Goal: Information Seeking & Learning: Learn about a topic

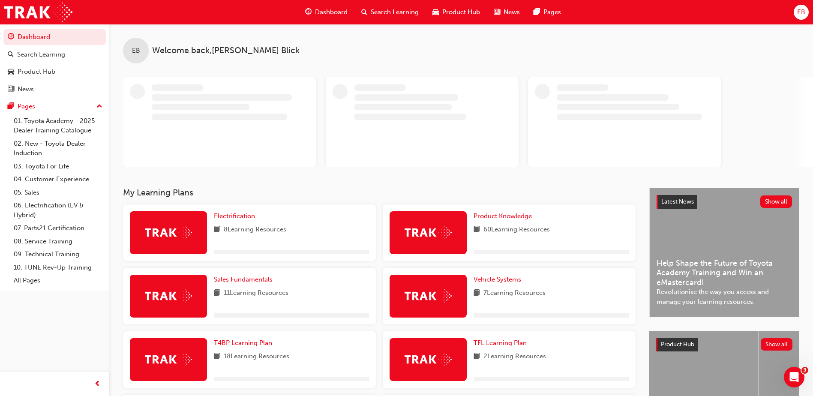
click at [386, 9] on span "Search Learning" at bounding box center [395, 12] width 48 height 10
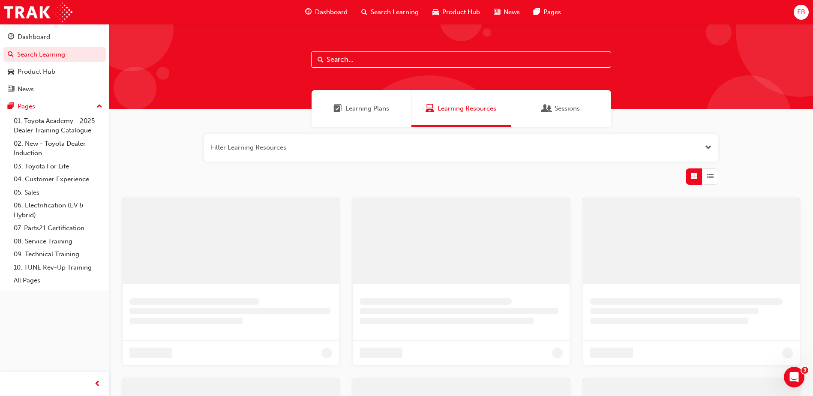
click at [361, 63] on input "text" at bounding box center [461, 59] width 300 height 16
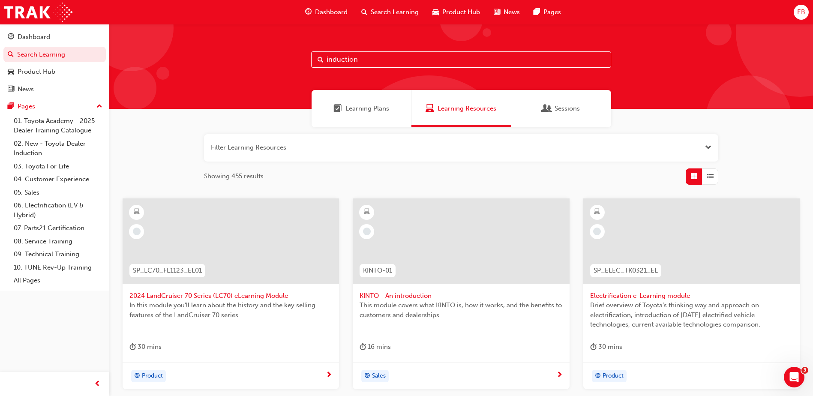
type input "induction"
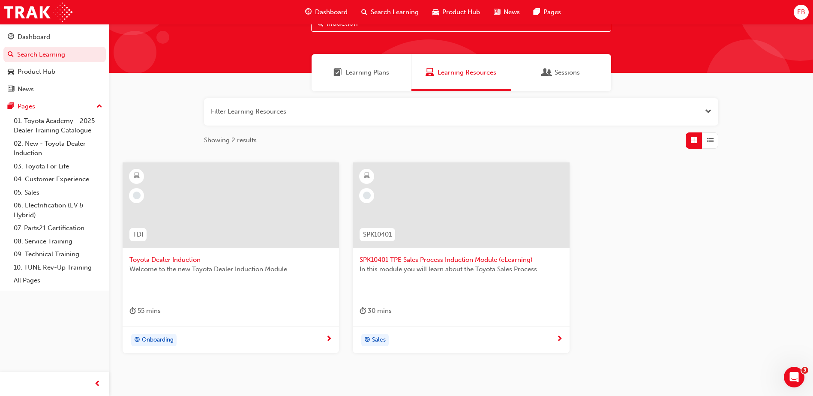
scroll to position [76, 0]
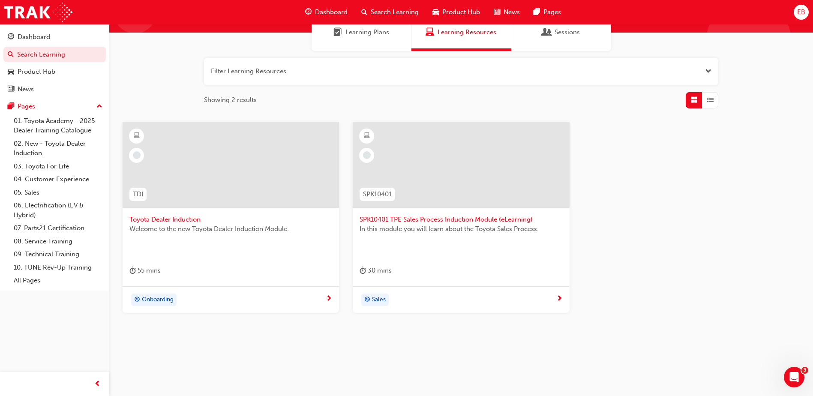
click at [242, 297] on div "Onboarding" at bounding box center [227, 300] width 196 height 13
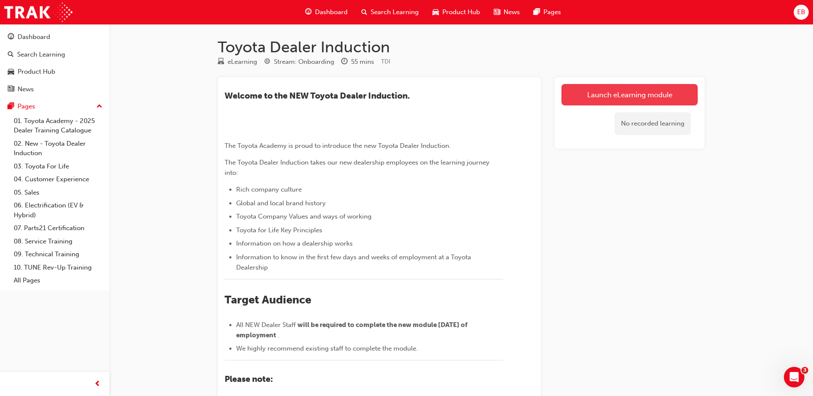
click at [630, 90] on link "Launch eLearning module" at bounding box center [629, 94] width 136 height 21
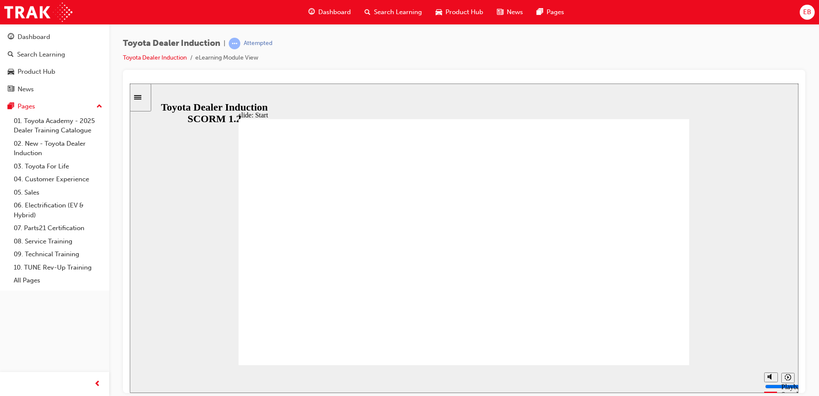
type input "2400"
type input "5"
type input "2500"
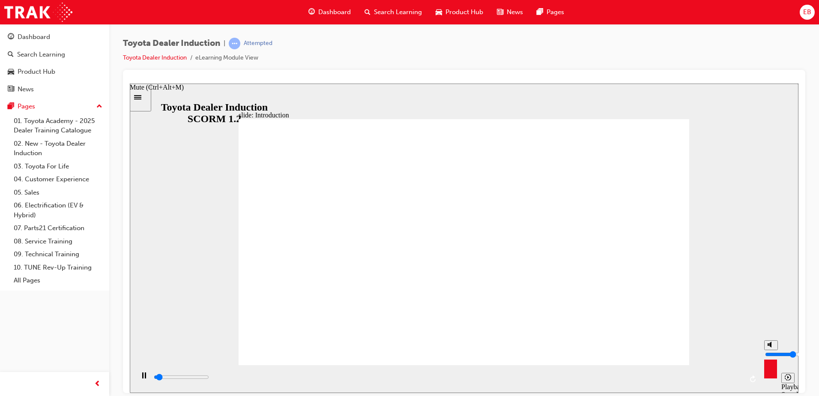
type input "5"
click at [771, 353] on input "volume" at bounding box center [792, 354] width 55 height 7
type input "3200"
type input "0"
type input "3300"
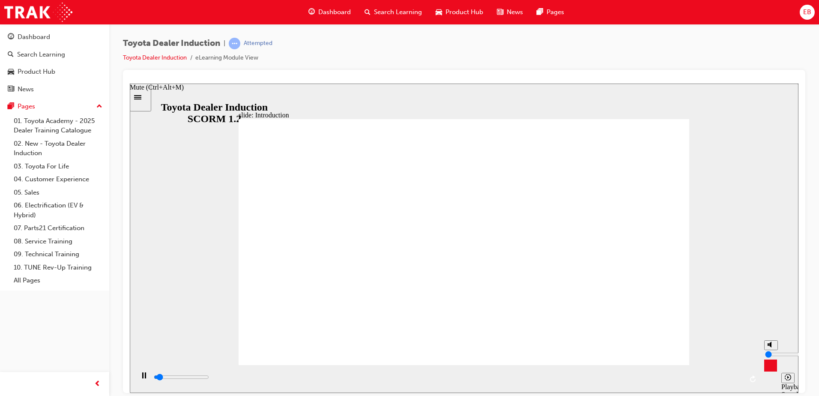
type input "0"
click at [773, 357] on input "volume" at bounding box center [792, 354] width 55 height 7
type input "4000"
type input "3"
type input "4100"
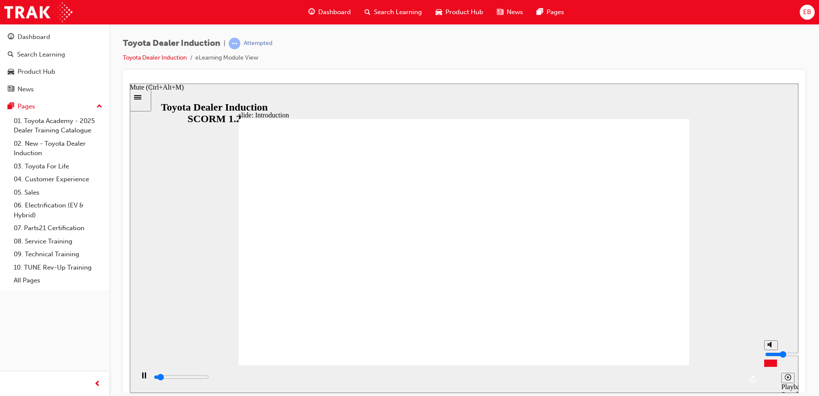
type input "3"
click at [771, 356] on input "volume" at bounding box center [792, 354] width 55 height 7
type input "5200"
type input "0"
type input "5300"
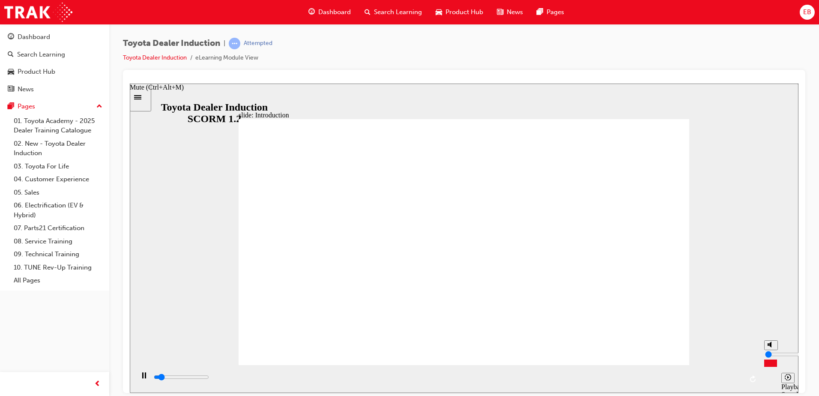
type input "0"
click at [771, 357] on input "volume" at bounding box center [792, 354] width 55 height 7
type input "6800"
type input "1"
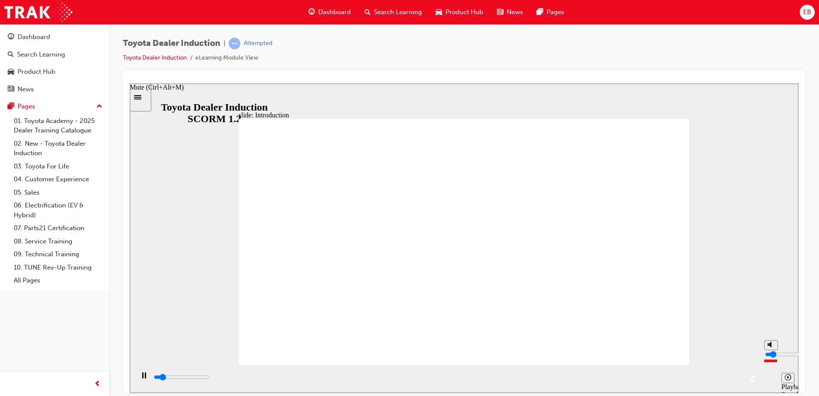
type input "7000"
drag, startPoint x: 769, startPoint y: 366, endPoint x: 771, endPoint y: 360, distance: 5.3
type input "1"
click at [771, 357] on input "volume" at bounding box center [792, 354] width 55 height 7
type input "7400"
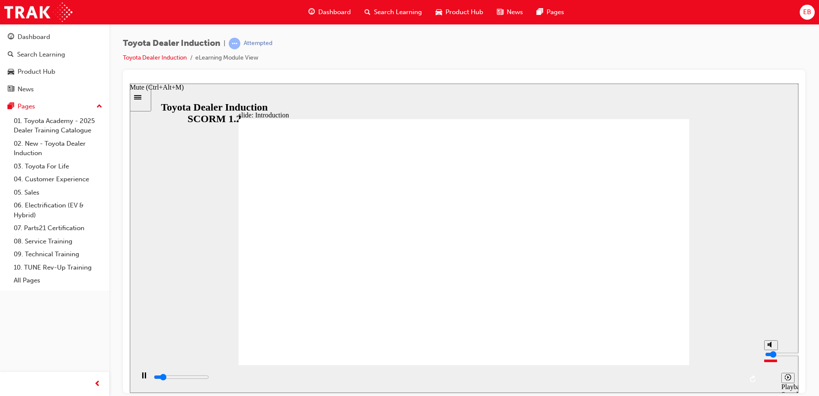
type input "2"
type input "7400"
type input "3"
type input "7400"
type input "4"
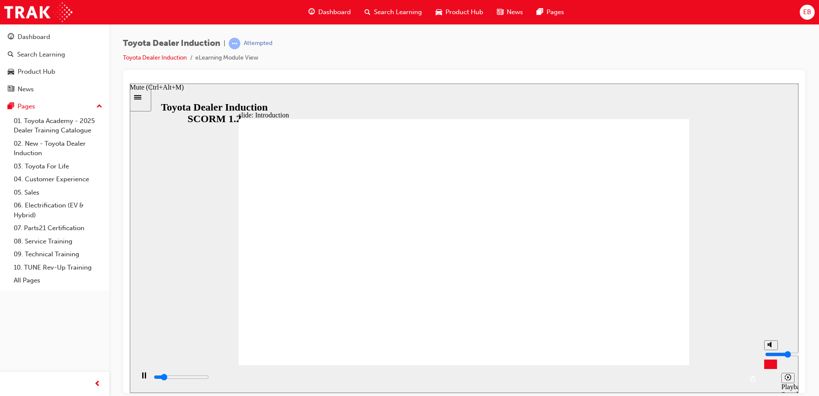
type input "8200"
type input "3"
type input "9200"
type input "3"
click at [772, 357] on input "volume" at bounding box center [792, 354] width 55 height 7
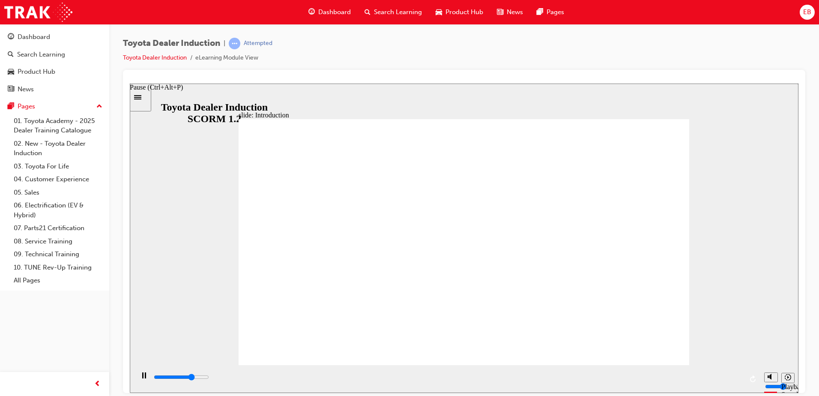
click at [144, 384] on div "Pause (Ctrl+Alt+P)" at bounding box center [144, 379] width 15 height 15
click at [142, 378] on icon "Play (Ctrl+Alt+P)" at bounding box center [144, 375] width 6 height 6
click at [771, 354] on input "volume" at bounding box center [792, 354] width 55 height 7
type input "49700"
type input "4"
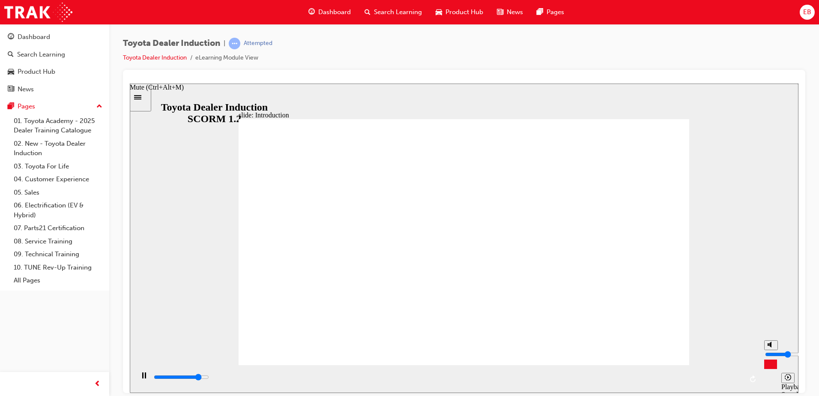
type input "49800"
type input "5"
type input "51400"
type input "5"
click at [771, 352] on input "volume" at bounding box center [792, 354] width 55 height 7
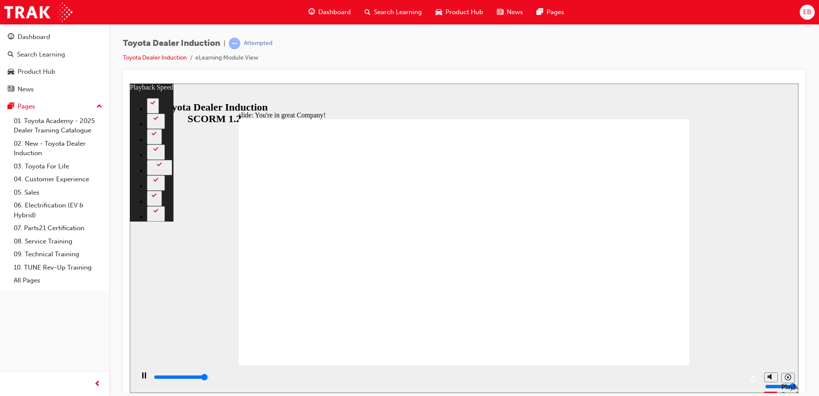
type input "7300"
type input "0"
type input "7500"
click at [162, 158] on div "1.25" at bounding box center [155, 155] width 11 height 6
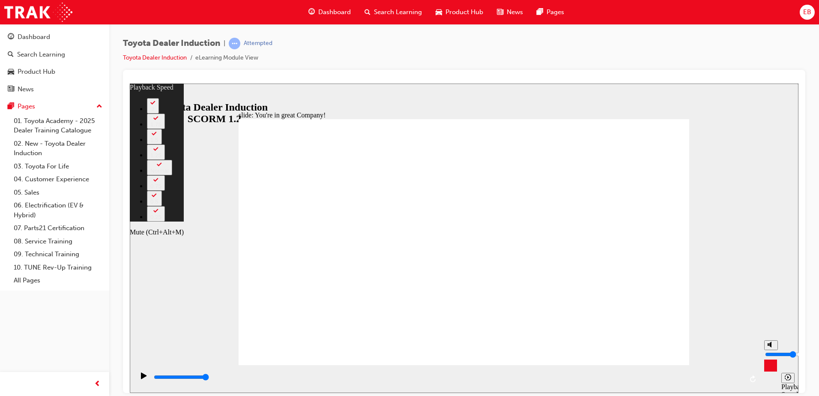
type input "67"
click at [773, 346] on circle "Mute (Ctrl+Alt+M)" at bounding box center [772, 344] width 3 height 3
type input "0"
type input "67"
type input "0"
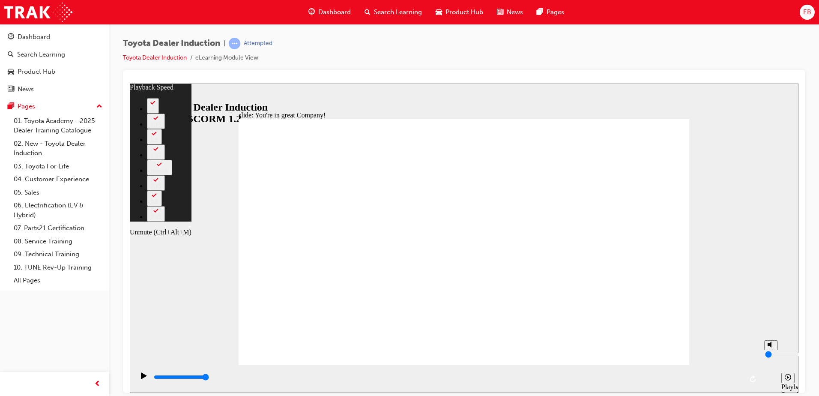
type input "68"
type input "3"
type input "68"
type input "3"
type input "68"
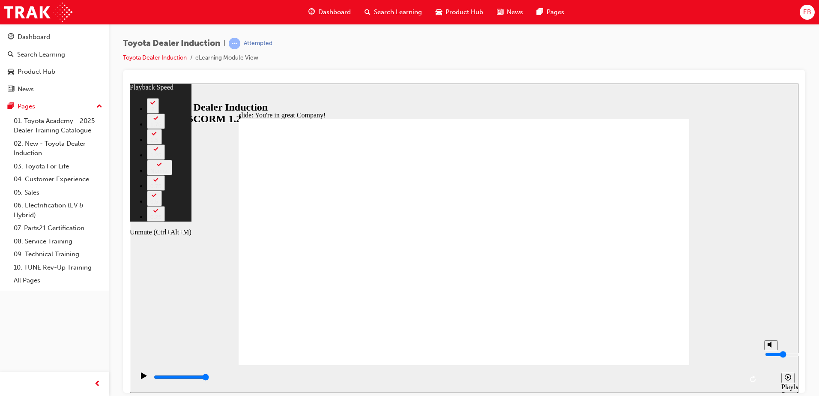
type input "3"
click at [770, 357] on input "volume" at bounding box center [792, 354] width 55 height 7
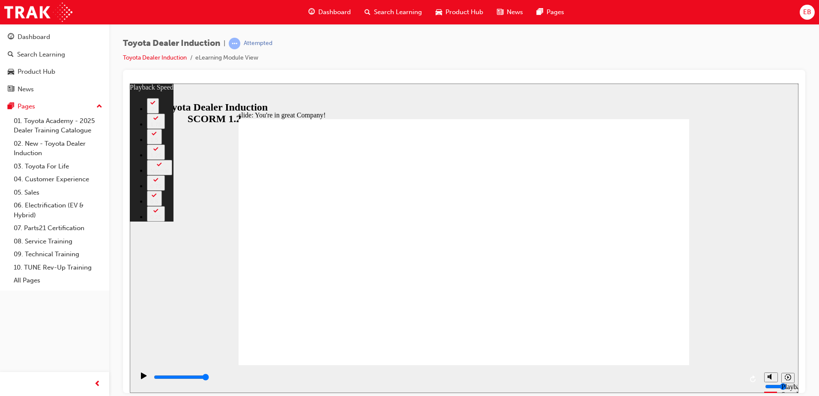
type input "156"
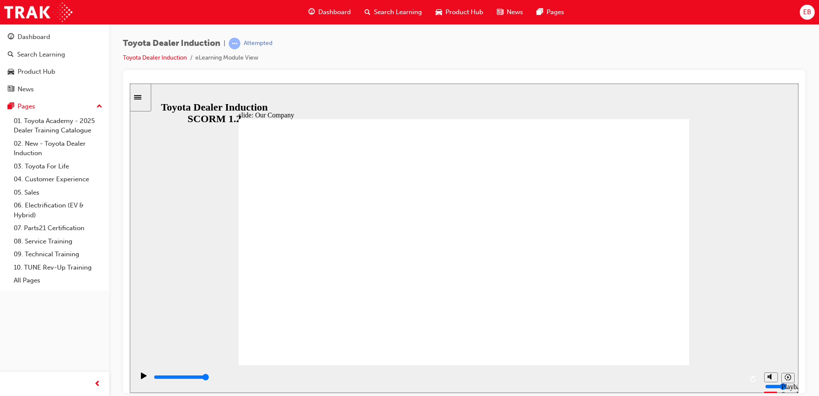
drag, startPoint x: 339, startPoint y: 310, endPoint x: 354, endPoint y: 318, distance: 17.2
drag, startPoint x: 335, startPoint y: 315, endPoint x: 363, endPoint y: 315, distance: 28.3
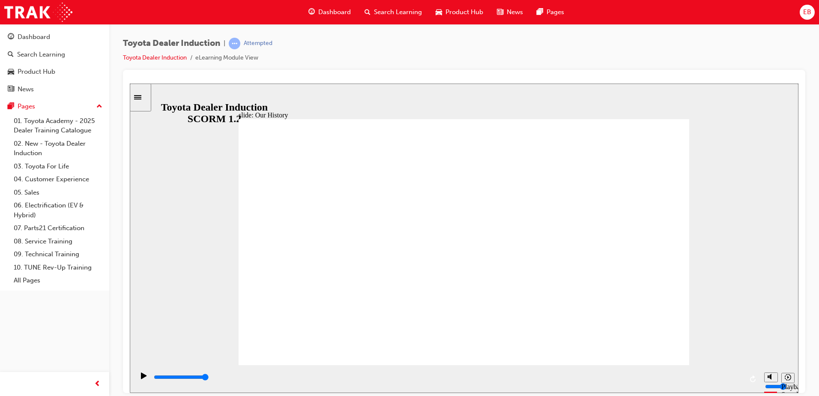
drag, startPoint x: 344, startPoint y: 315, endPoint x: 381, endPoint y: 317, distance: 36.9
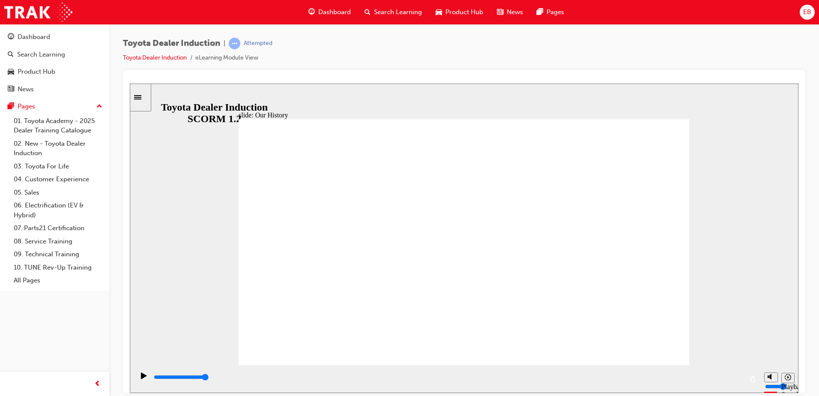
drag, startPoint x: 345, startPoint y: 314, endPoint x: 466, endPoint y: 330, distance: 122.0
drag, startPoint x: 464, startPoint y: 314, endPoint x: 672, endPoint y: 327, distance: 208.7
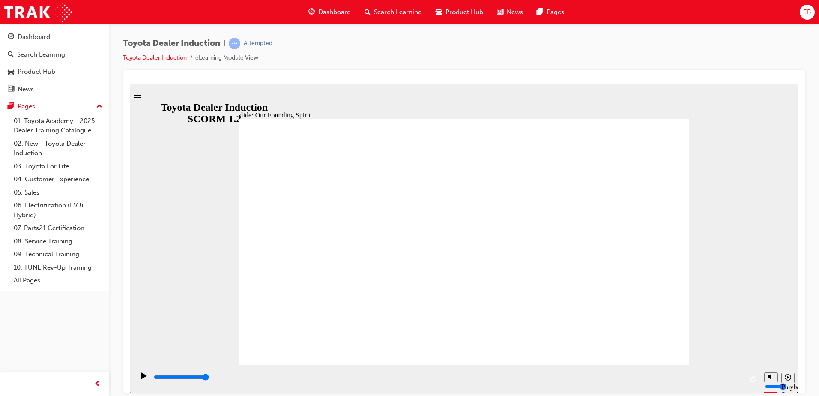
click at [767, 350] on button "Mute (Ctrl+Alt+M)" at bounding box center [772, 345] width 14 height 10
type input "2400"
type input "0"
type input "4200"
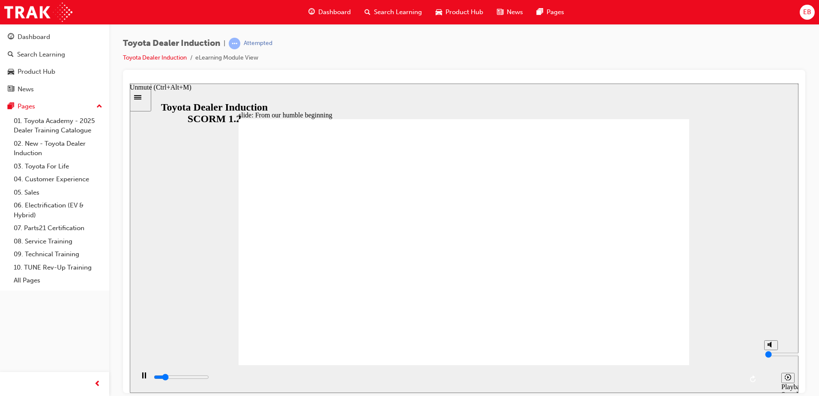
type input "1"
type input "4600"
type input "1"
click at [772, 357] on input "volume" at bounding box center [792, 354] width 55 height 7
type input "14900"
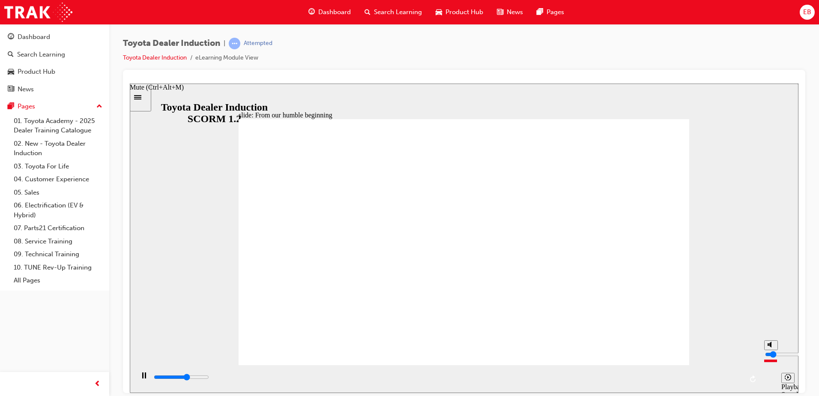
type input "2"
type input "15400"
type input "3"
type input "15800"
drag, startPoint x: 771, startPoint y: 362, endPoint x: 771, endPoint y: 357, distance: 4.7
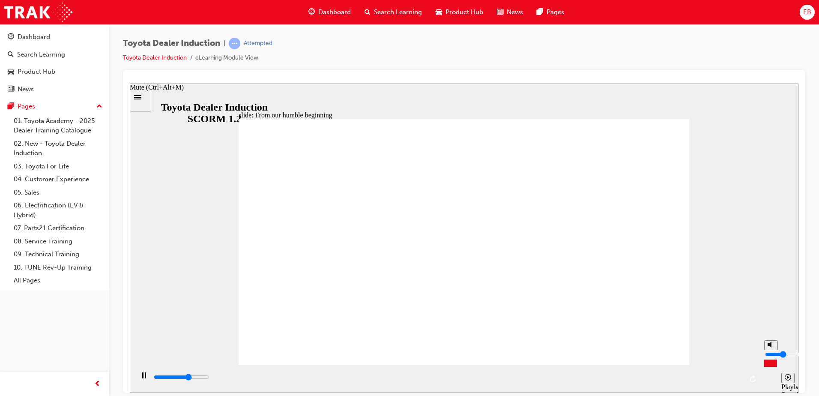
type input "3"
click at [771, 357] on input "volume" at bounding box center [792, 354] width 55 height 7
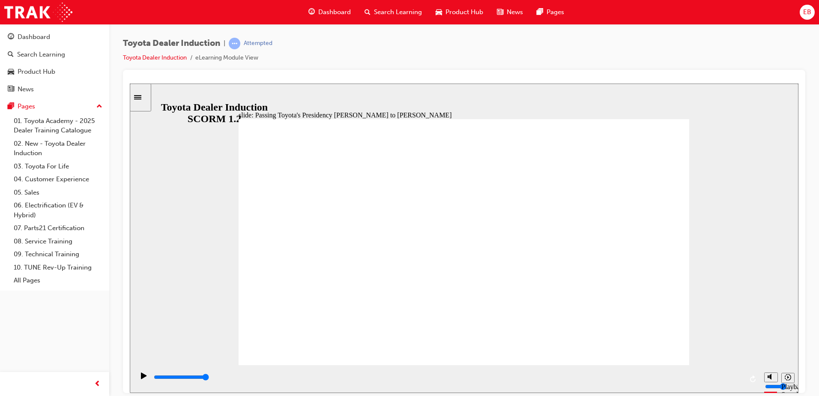
type input "5000"
radio input "true"
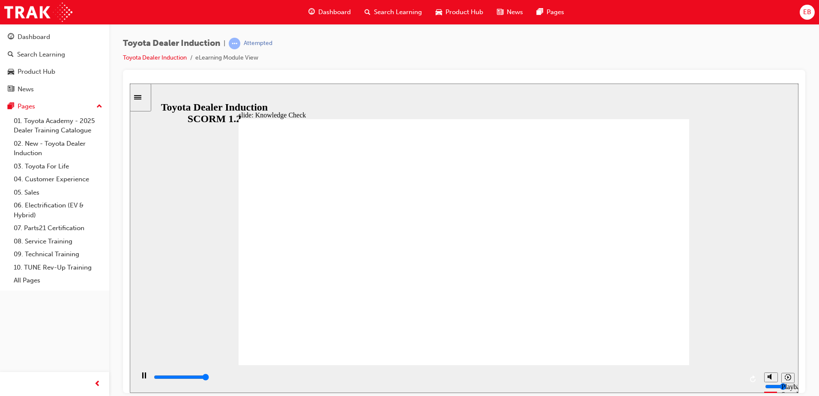
type input "5000"
radio input "true"
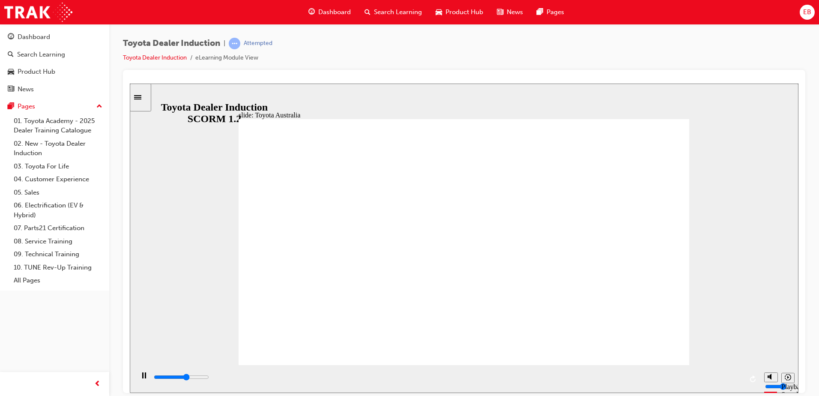
drag, startPoint x: 664, startPoint y: 350, endPoint x: 662, endPoint y: 342, distance: 7.9
click at [145, 378] on rect "Pause (Ctrl+Alt+P)" at bounding box center [145, 375] width 1 height 6
drag, startPoint x: 138, startPoint y: 377, endPoint x: 153, endPoint y: 404, distance: 31.3
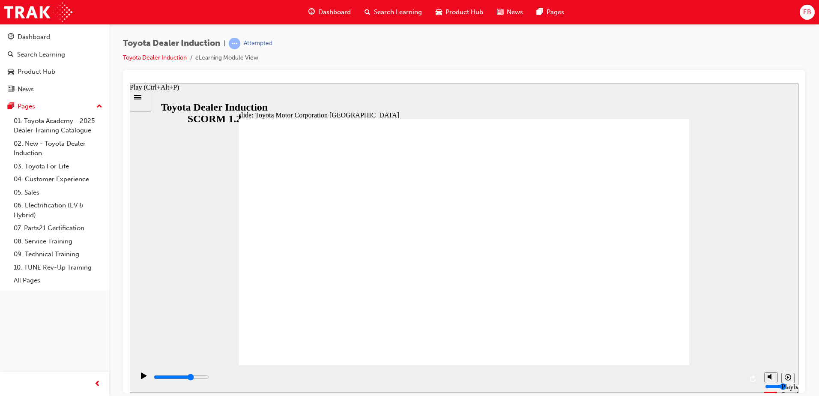
click at [138, 377] on div "Play (Ctrl+Alt+P)" at bounding box center [144, 379] width 15 height 15
type input "15300"
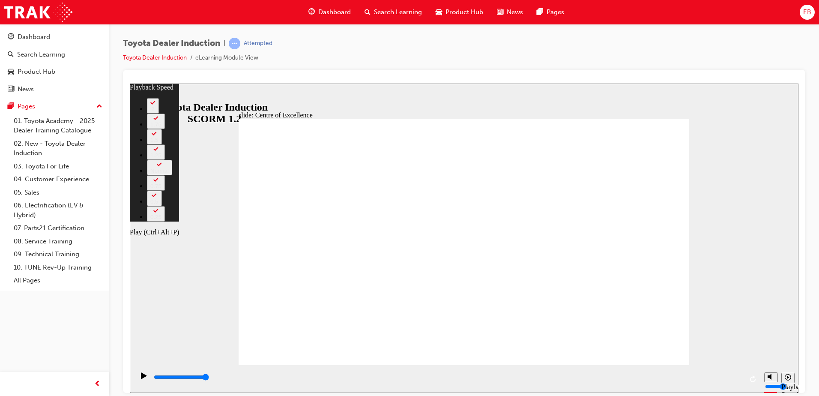
type input "98"
click at [141, 376] on icon "Play (Ctrl+Alt+P)" at bounding box center [144, 375] width 6 height 7
type input "15300"
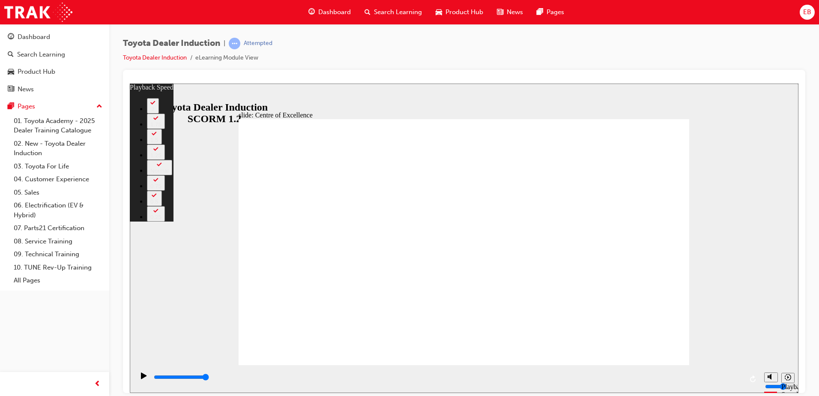
type input "248"
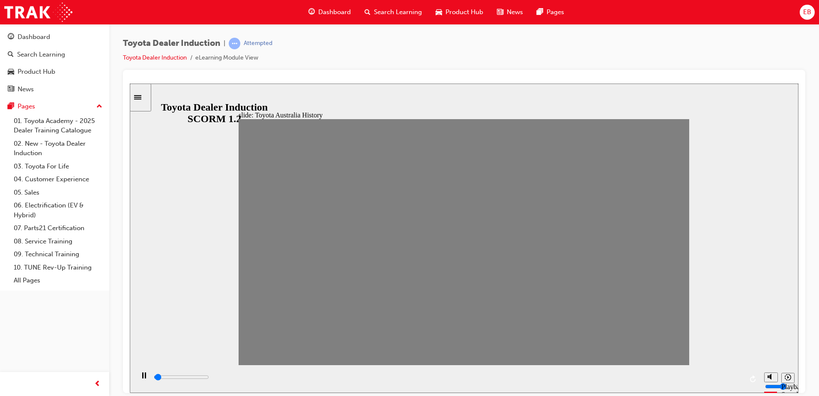
drag, startPoint x: 248, startPoint y: 249, endPoint x: 269, endPoint y: 247, distance: 21.2
drag, startPoint x: 280, startPoint y: 252, endPoint x: 290, endPoint y: 247, distance: 10.7
drag, startPoint x: 302, startPoint y: 249, endPoint x: 312, endPoint y: 252, distance: 10.6
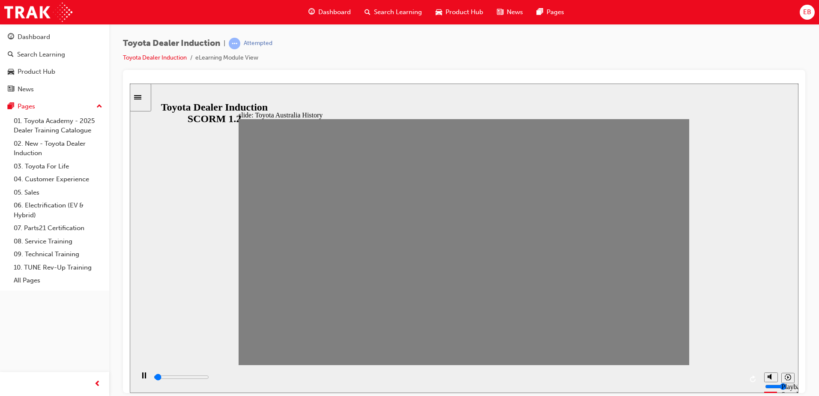
drag, startPoint x: 312, startPoint y: 247, endPoint x: 337, endPoint y: 248, distance: 25.3
drag, startPoint x: 334, startPoint y: 245, endPoint x: 358, endPoint y: 245, distance: 24.4
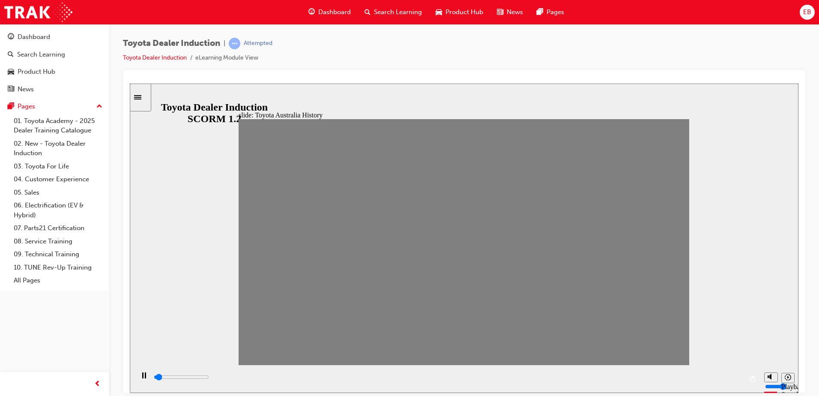
drag, startPoint x: 350, startPoint y: 248, endPoint x: 375, endPoint y: 247, distance: 24.9
drag, startPoint x: 376, startPoint y: 247, endPoint x: 401, endPoint y: 247, distance: 24.4
drag, startPoint x: 402, startPoint y: 252, endPoint x: 421, endPoint y: 249, distance: 19.1
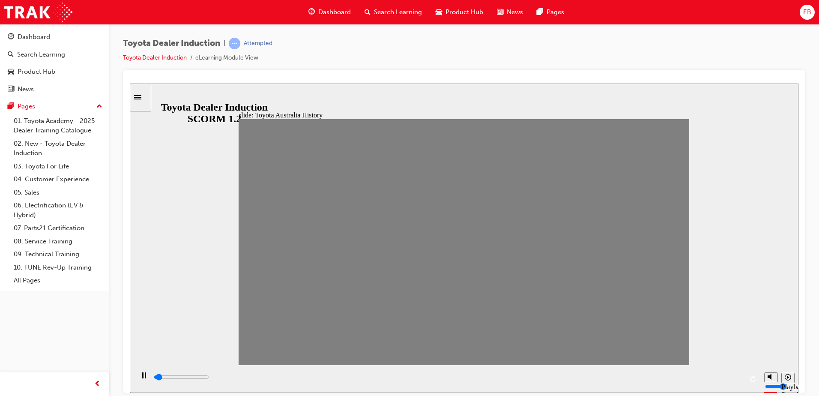
drag, startPoint x: 427, startPoint y: 248, endPoint x: 440, endPoint y: 246, distance: 13.0
drag, startPoint x: 448, startPoint y: 246, endPoint x: 468, endPoint y: 246, distance: 19.7
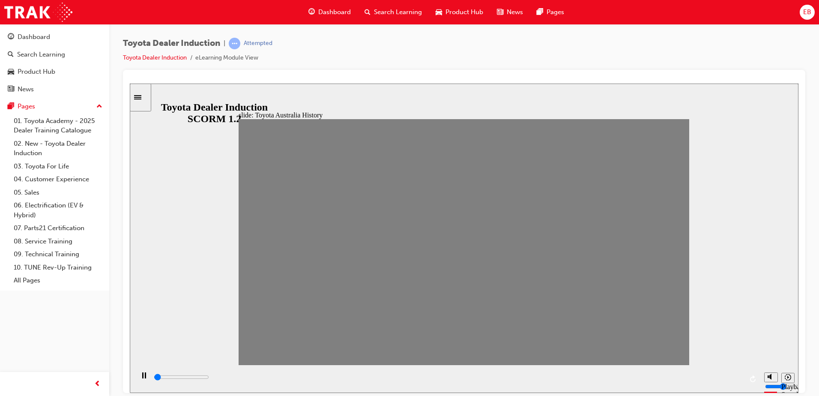
drag, startPoint x: 456, startPoint y: 248, endPoint x: 477, endPoint y: 248, distance: 21.0
drag, startPoint x: 480, startPoint y: 248, endPoint x: 497, endPoint y: 245, distance: 17.8
drag, startPoint x: 504, startPoint y: 246, endPoint x: 531, endPoint y: 250, distance: 27.8
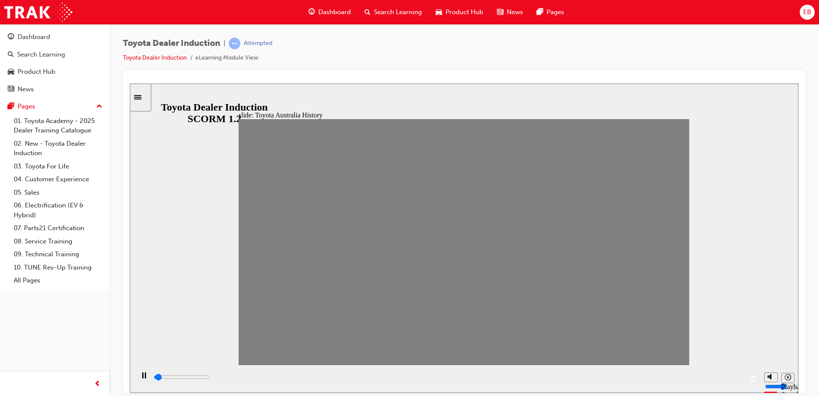
drag, startPoint x: 520, startPoint y: 246, endPoint x: 541, endPoint y: 245, distance: 20.6
drag, startPoint x: 542, startPoint y: 242, endPoint x: 564, endPoint y: 247, distance: 23.3
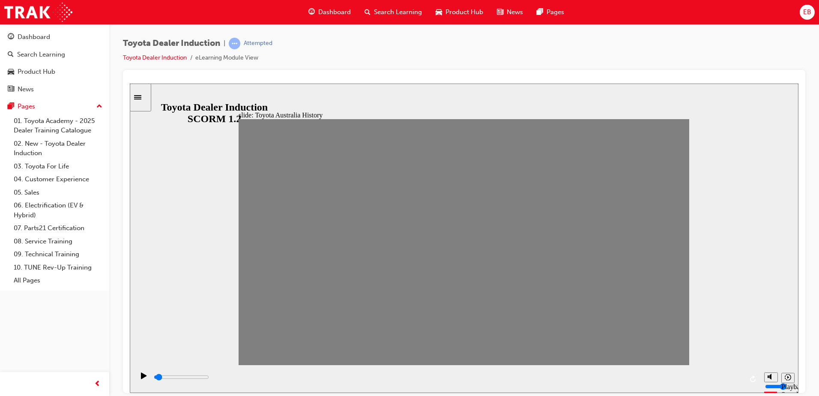
drag, startPoint x: 572, startPoint y: 247, endPoint x: 588, endPoint y: 248, distance: 15.5
drag, startPoint x: 587, startPoint y: 249, endPoint x: 603, endPoint y: 250, distance: 15.9
drag, startPoint x: 607, startPoint y: 246, endPoint x: 622, endPoint y: 246, distance: 14.6
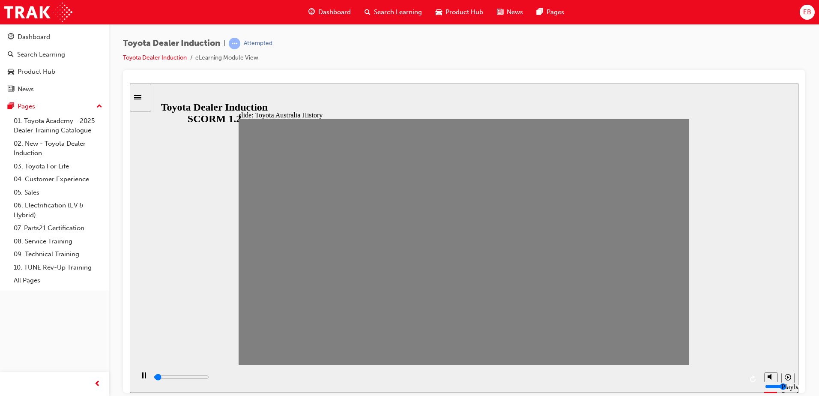
drag, startPoint x: 623, startPoint y: 246, endPoint x: 639, endPoint y: 248, distance: 16.4
drag, startPoint x: 645, startPoint y: 246, endPoint x: 678, endPoint y: 248, distance: 33.5
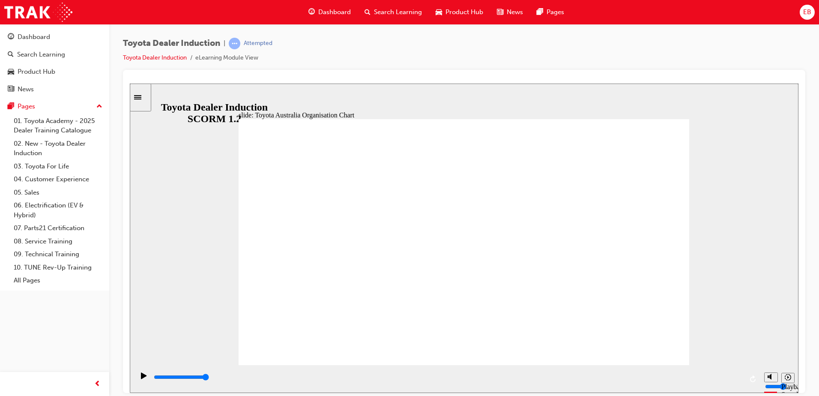
type input "5000"
radio input "true"
type input "5000"
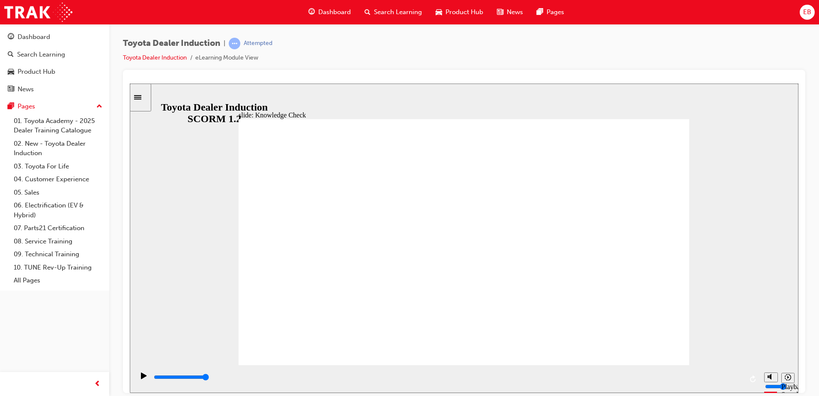
radio input "true"
type input "5000"
radio input "true"
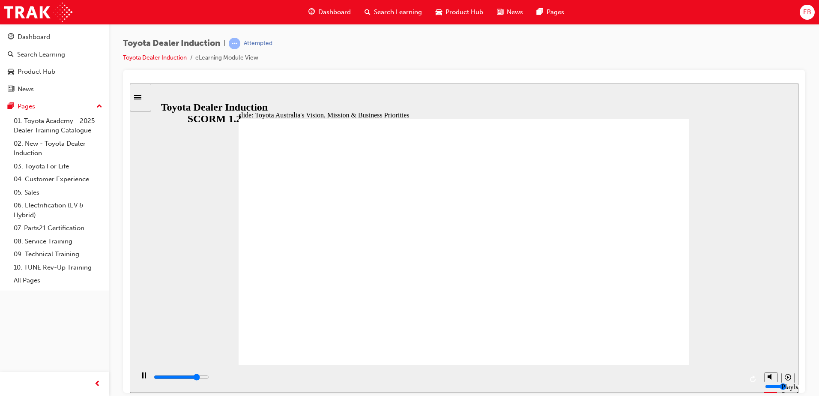
type input "9200"
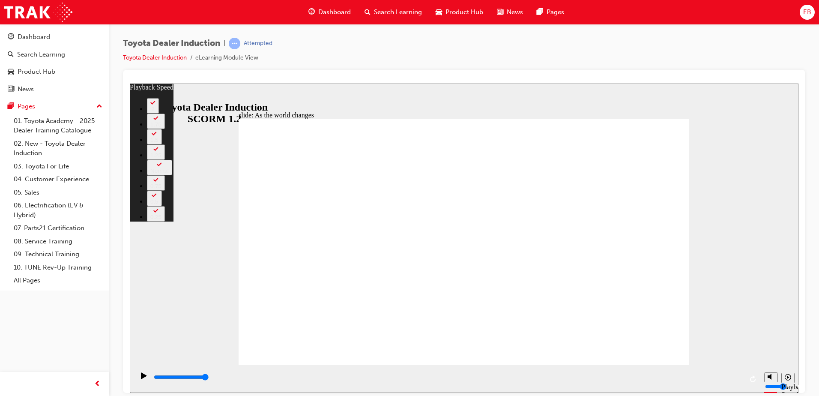
type input "128"
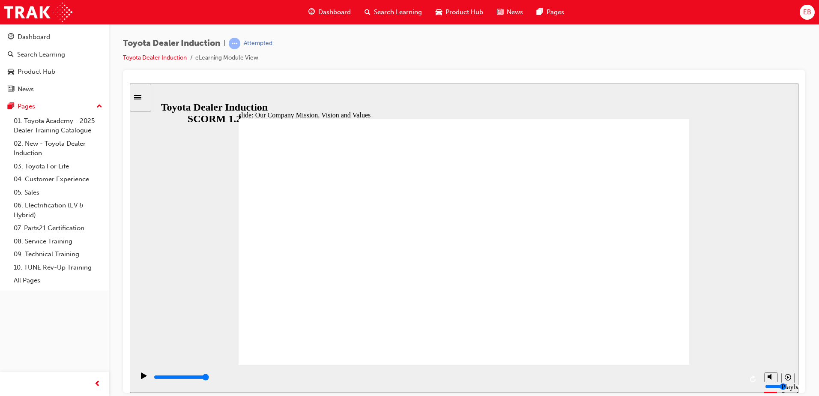
type input "35400"
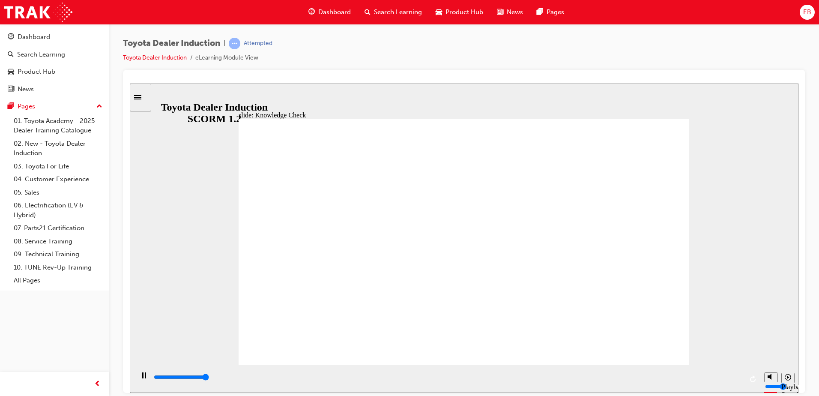
type input "5000"
type input "H"
type input "Ha"
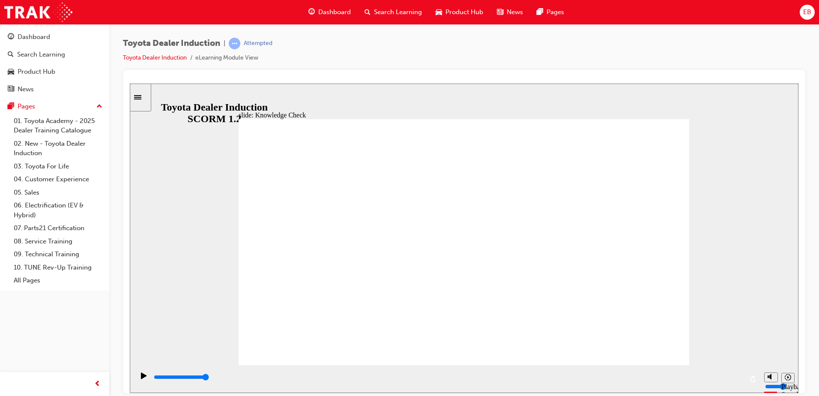
type input "Hap"
type input "Happ"
type input "Happi"
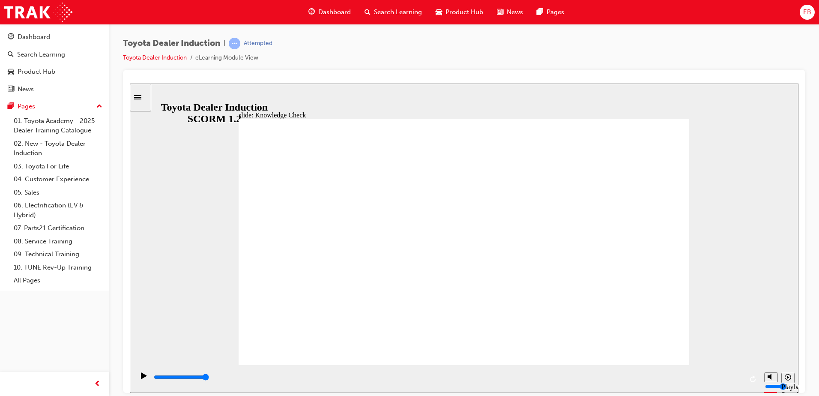
type input "Happi"
type input "Happis"
type input "Happi"
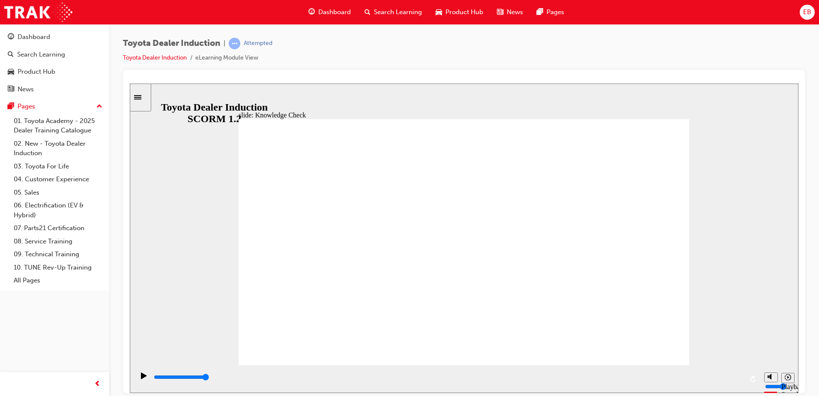
type input "Happin"
type input "Happine"
type input "Happines"
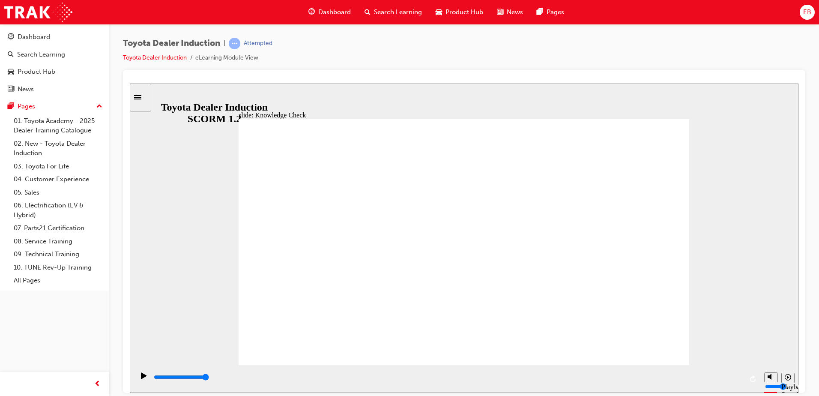
type input "Happines"
type input "Happiness"
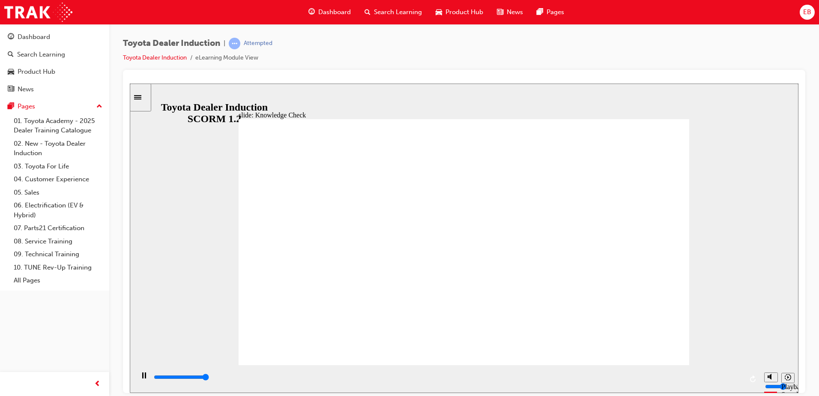
type input "5000"
type input "f"
type input "fr"
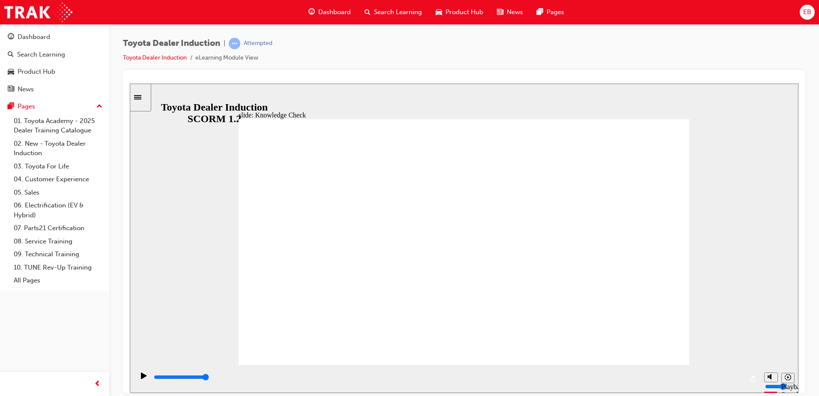
type input "fre"
type input "free"
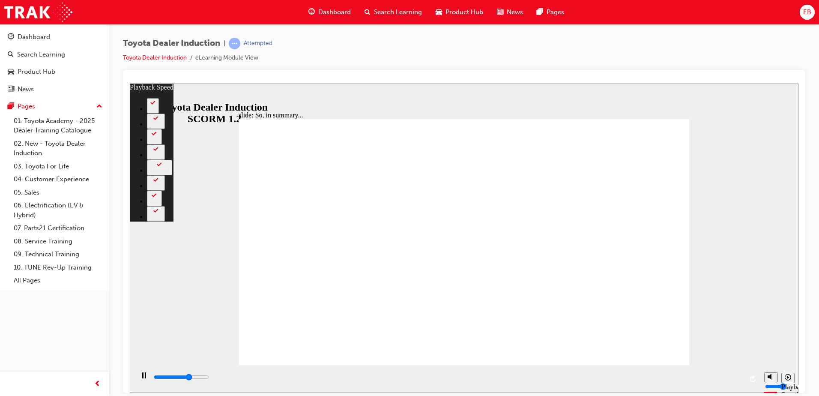
type input "4300"
type input "0"
type input "4600"
type input "0"
type input "4800"
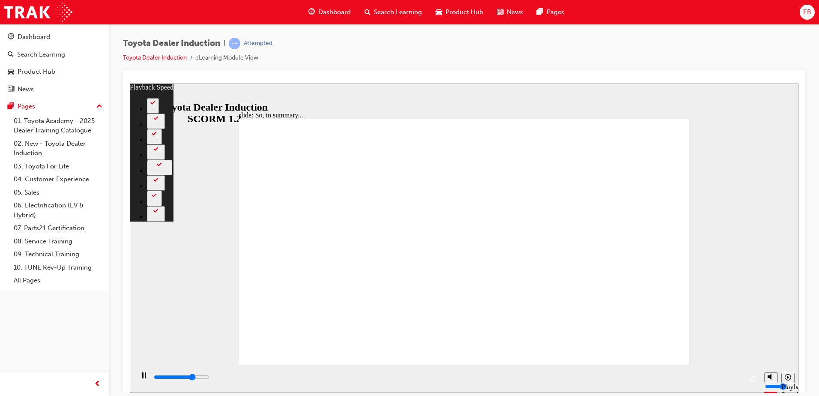
type input "1"
type input "5100"
type input "1"
type input "5400"
type input "1"
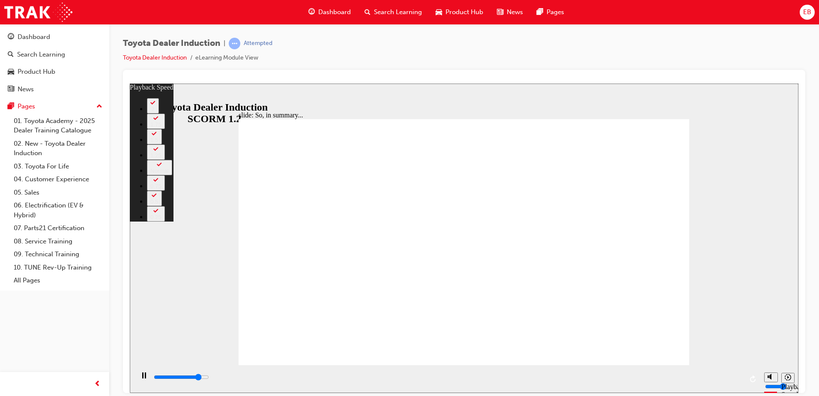
type input "5600"
type input "1"
type input "5900"
type input "2"
type input "6200"
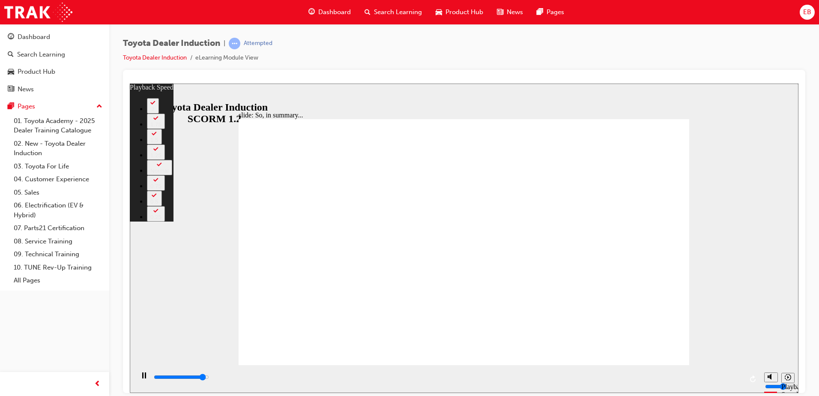
type input "2"
type input "6400"
type input "2"
type input "6500"
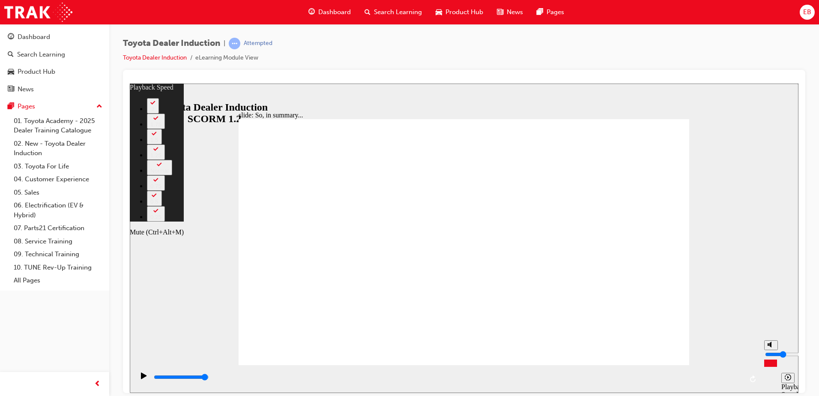
type input "13"
click at [771, 347] on polygon "Mute (Ctrl+Alt+M)" at bounding box center [771, 344] width 2 height 6
type input "0"
type input "13"
type input "0"
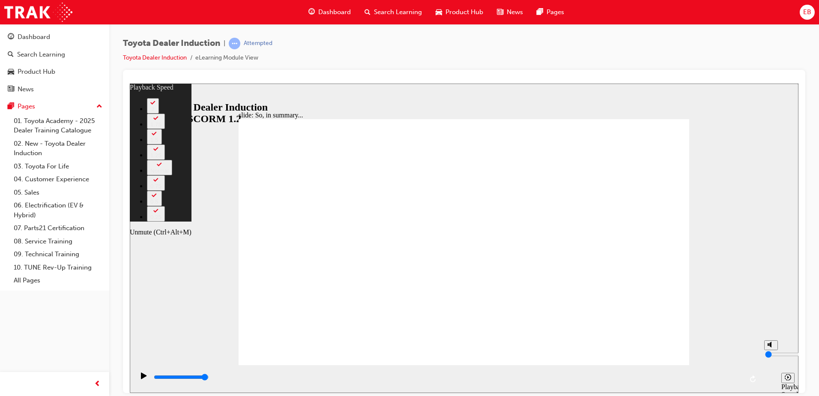
click at [770, 357] on input "volume" at bounding box center [792, 354] width 55 height 7
click at [771, 357] on input "volume" at bounding box center [792, 354] width 55 height 7
type input "21"
type input "3"
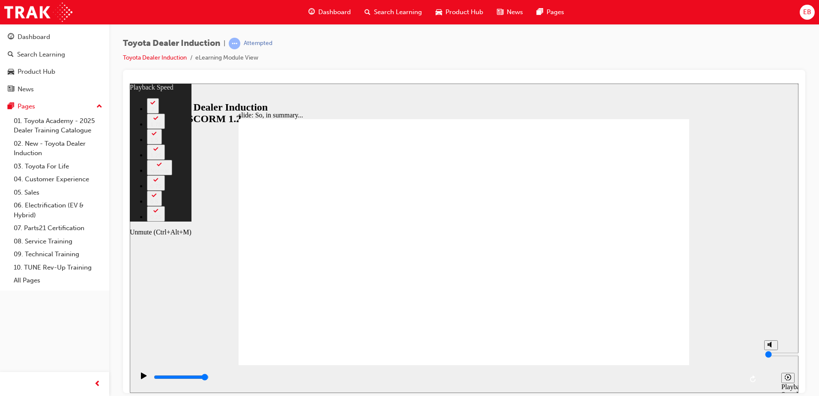
type input "21"
type input "3"
type input "21"
type input "3"
click at [771, 357] on input "volume" at bounding box center [792, 354] width 55 height 7
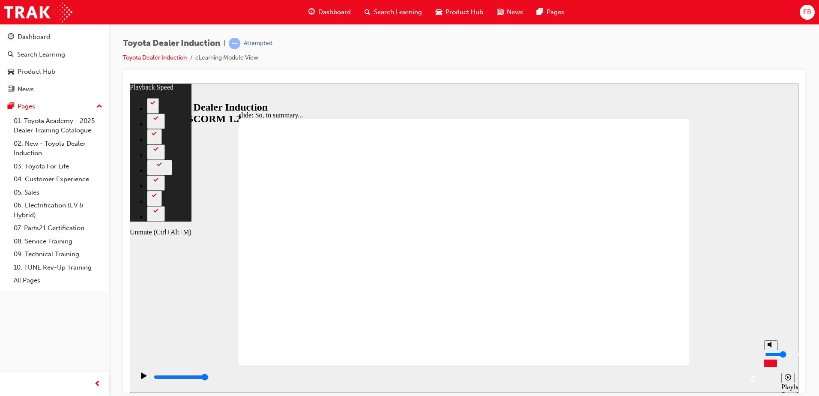
type input "22"
type input "1"
type input "22"
type input "1"
type input "22"
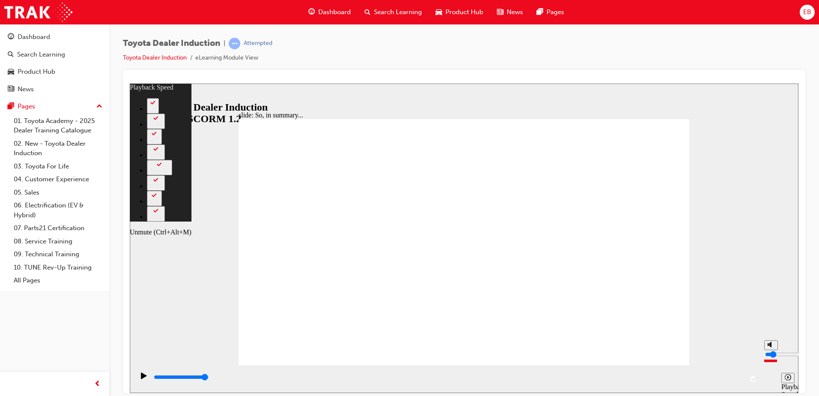
type input "1"
click at [771, 357] on input "volume" at bounding box center [792, 354] width 55 height 7
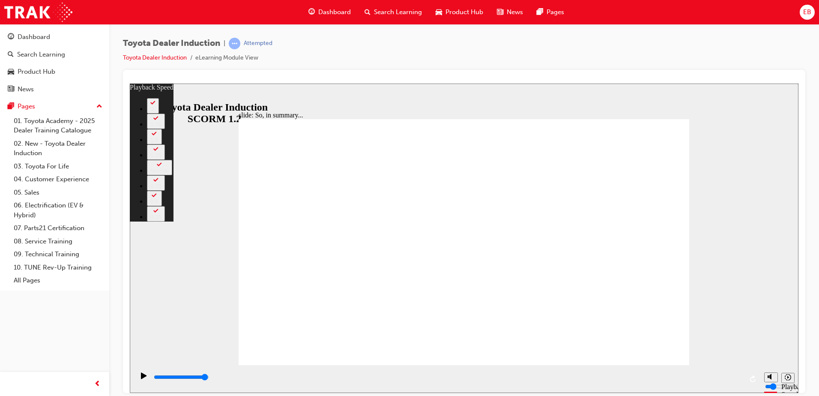
type input "128"
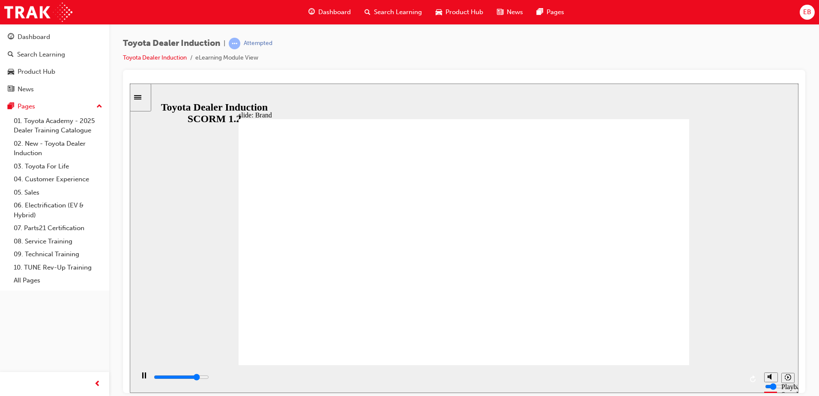
click at [142, 94] on icon "Sidebar Toggle" at bounding box center [140, 96] width 13 height 5
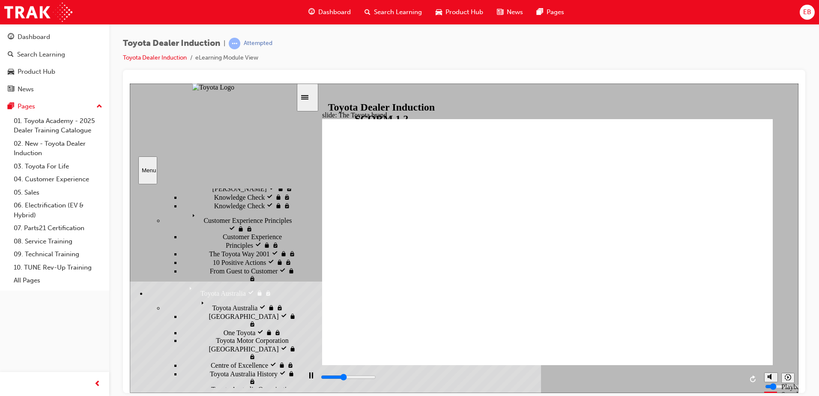
scroll to position [322, 0]
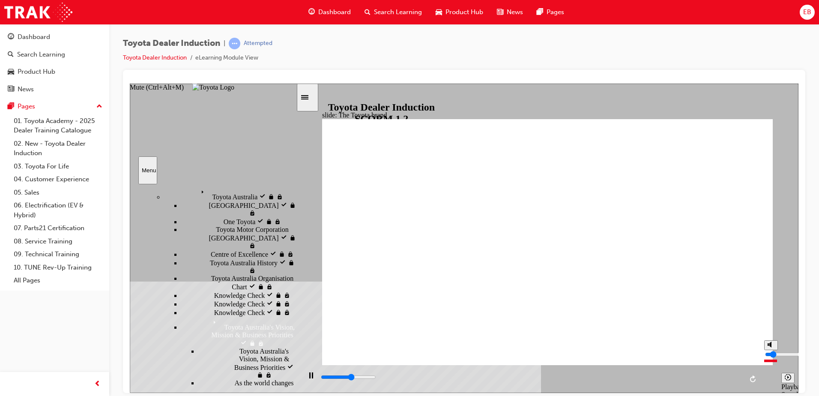
click at [768, 345] on rect "Mute (Ctrl+Alt+M)" at bounding box center [768, 344] width 1 height 3
type input "24600"
type input "0"
click at [771, 357] on input "volume" at bounding box center [792, 354] width 55 height 7
type input "25900"
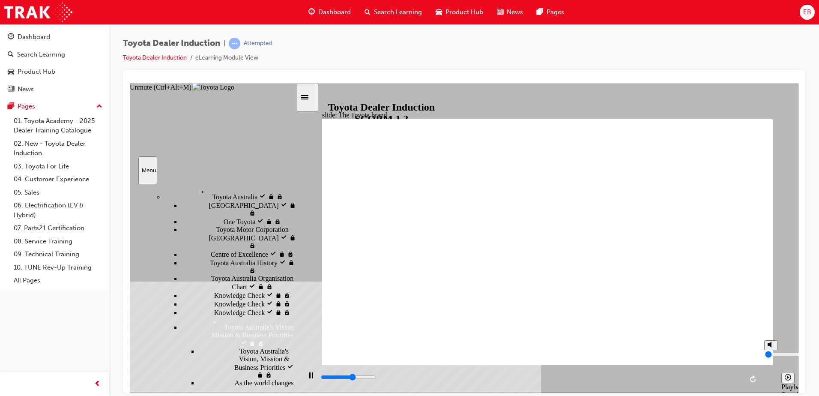
type input "4"
type input "26000"
type input "4"
click at [770, 355] on input "volume" at bounding box center [792, 354] width 55 height 7
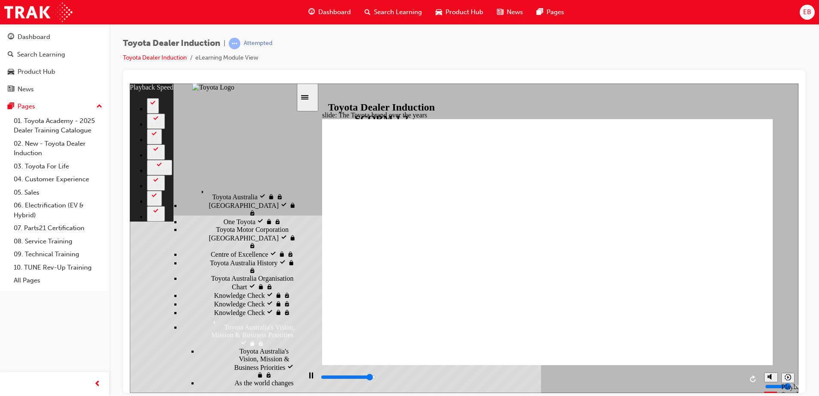
type input "7900"
type input "0"
type input "8100"
type input "1"
type input "8400"
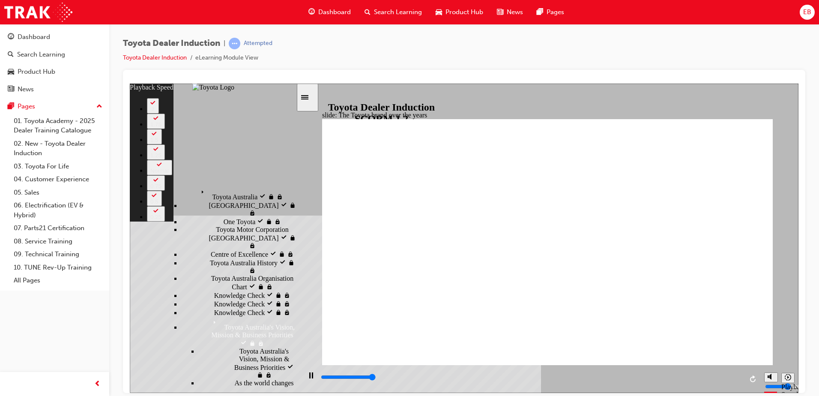
type input "1"
type input "8400"
type input "71"
type input "4"
type input "71"
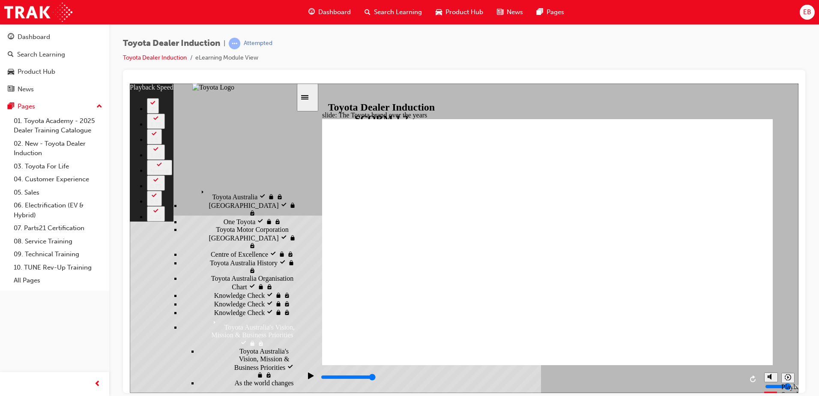
type input "4"
type input "71"
type input "4"
type input "71"
type input "4"
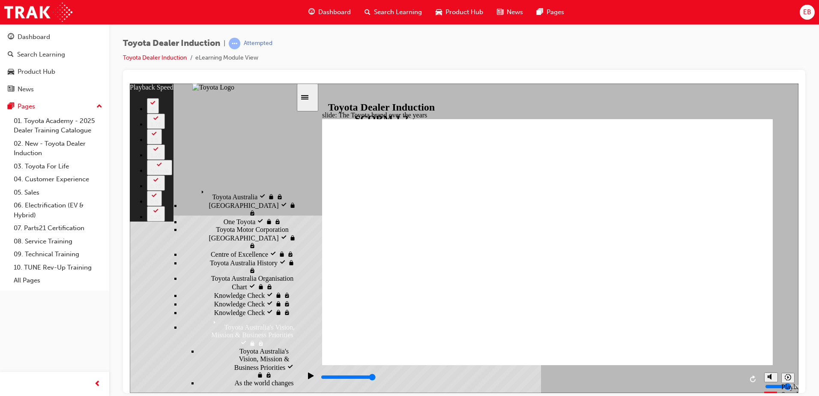
type input "4"
type input "71"
type input "4"
type input "71"
type input "4"
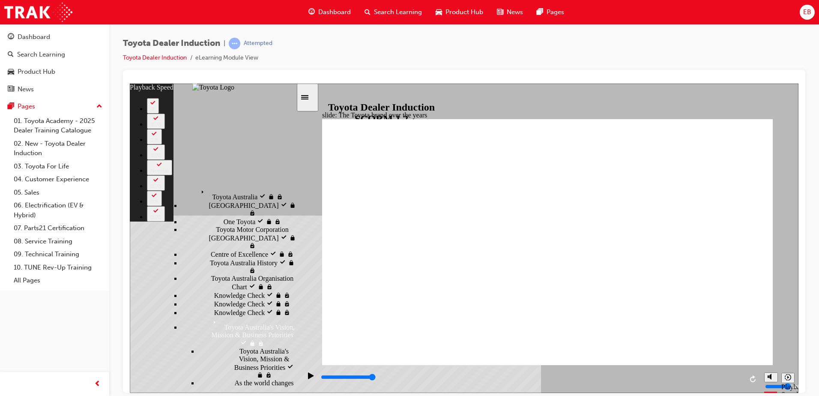
type input "71"
type input "4"
type input "71"
type input "4"
type input "71"
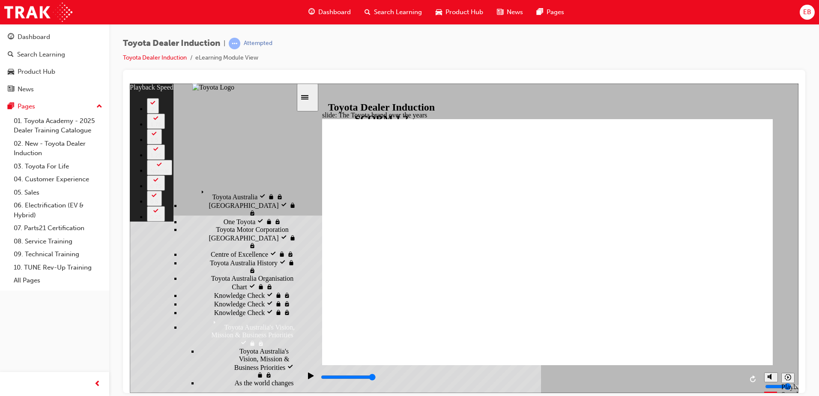
type input "4"
type input "72"
type input "3"
type input "72"
type input "3"
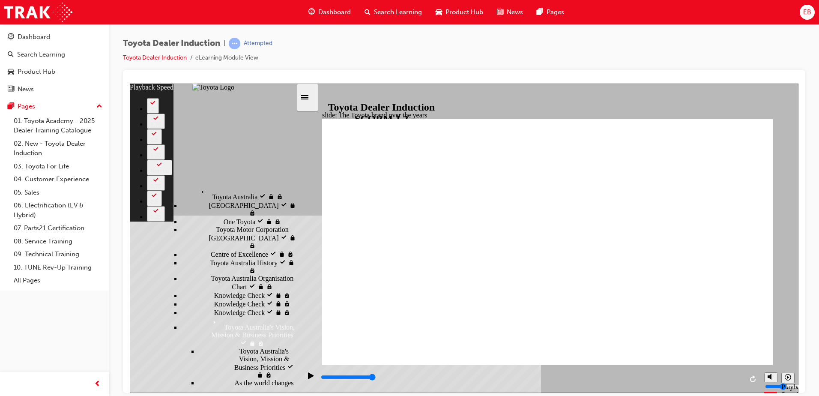
type input "72"
type input "3"
type input "72"
type input "3"
type input "72"
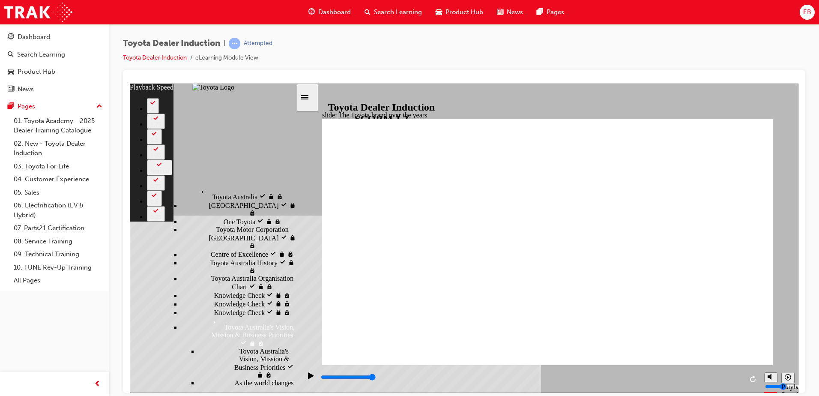
type input "3"
type input "72"
type input "3"
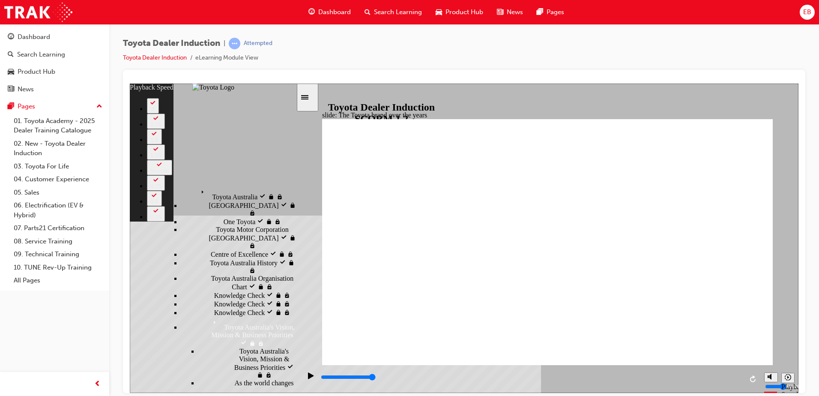
type input "165"
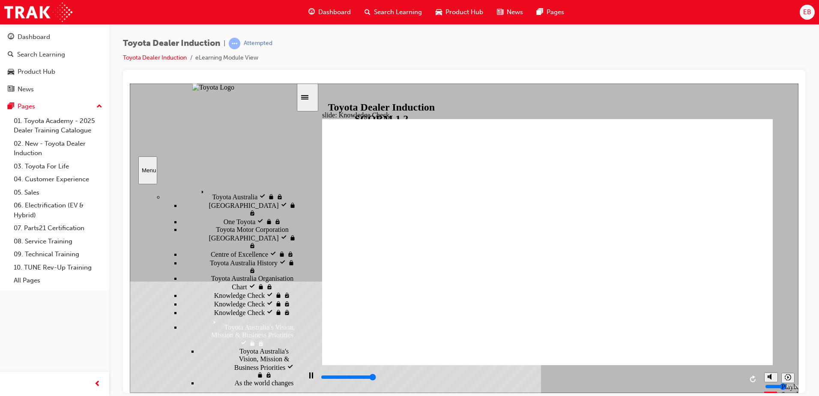
type input "5000"
radio input "true"
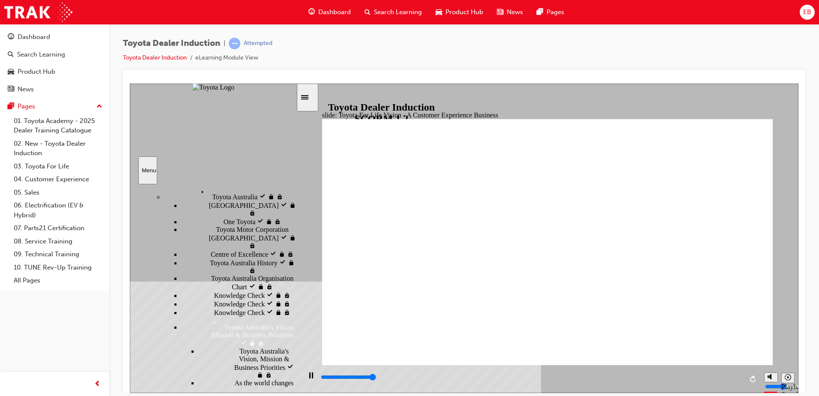
drag, startPoint x: 511, startPoint y: 380, endPoint x: 833, endPoint y: 477, distance: 336.2
click at [703, 393] on html "slide: The 5 Toyota For Life Quality Standards Oval 6 Oval 6 Oval 6 Oval 6 Oval…" at bounding box center [464, 237] width 669 height 309
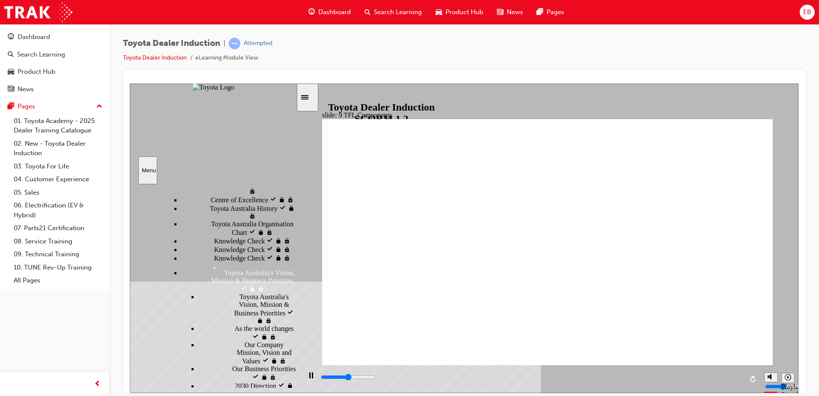
scroll to position [375, 0]
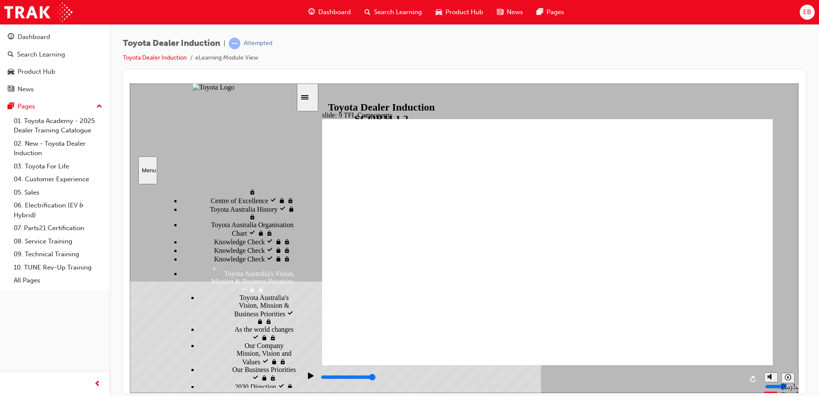
click at [705, 376] on div "playback controls" at bounding box center [531, 376] width 423 height 9
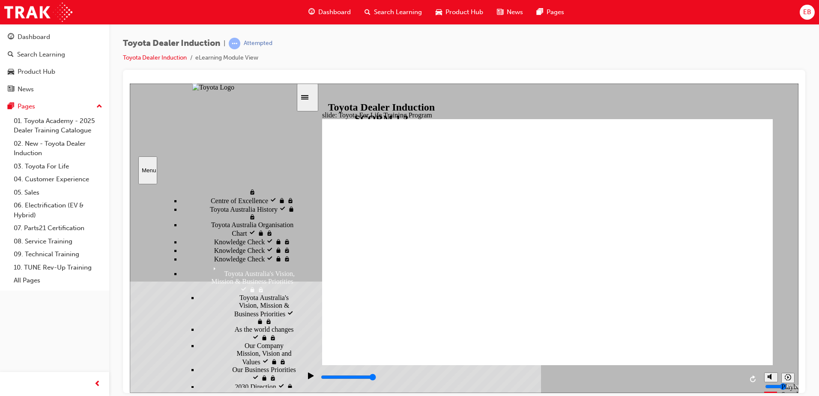
click at [376, 378] on input "slide progress" at bounding box center [348, 376] width 55 height 7
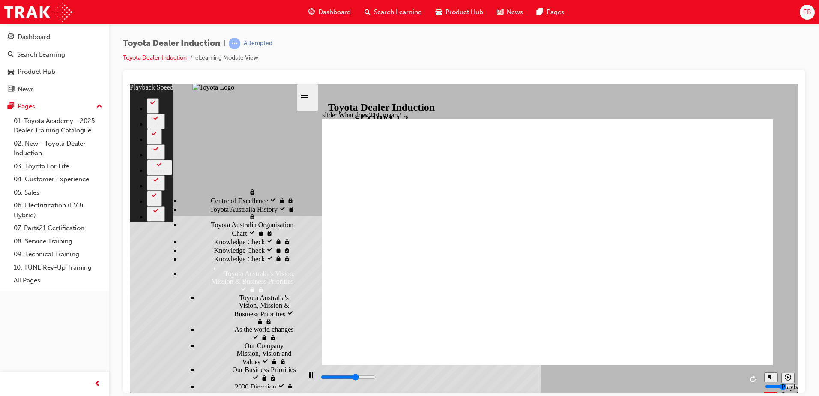
type input "7000"
type input "0"
type input "7200"
type input "1"
type input "7300"
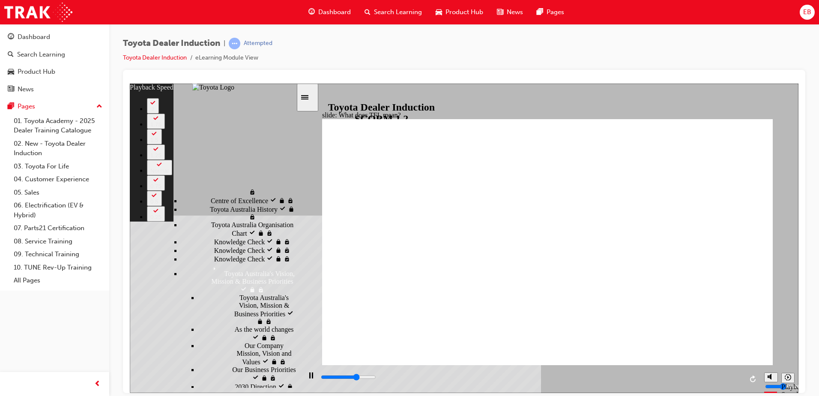
type input "1"
type input "7300"
type input "1"
type input "7500"
type input "1"
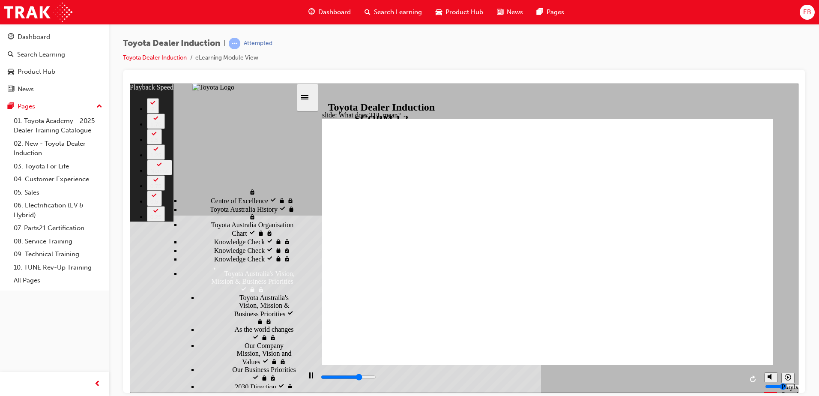
type input "7800"
type input "1"
type input "8000"
type input "1"
type input "8300"
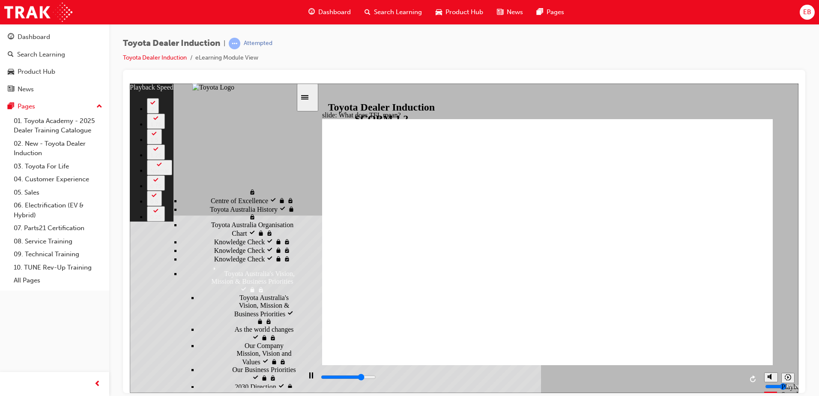
type input "2"
type input "8400"
type input "119"
type input "8500"
type input "119"
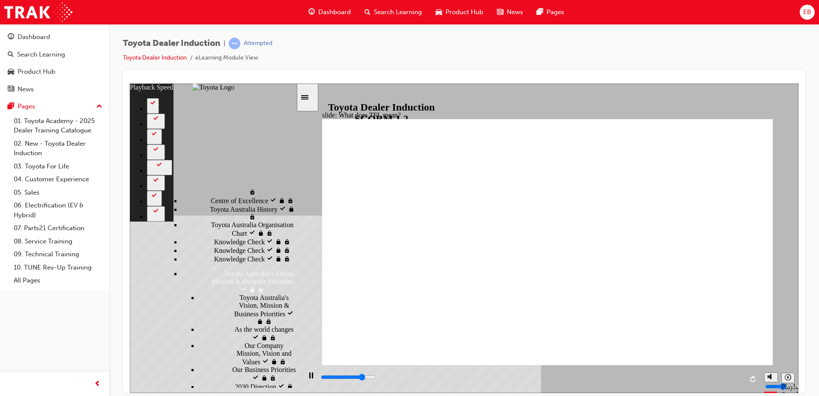
type input "8500"
type input "119"
type input "8800"
type input "119"
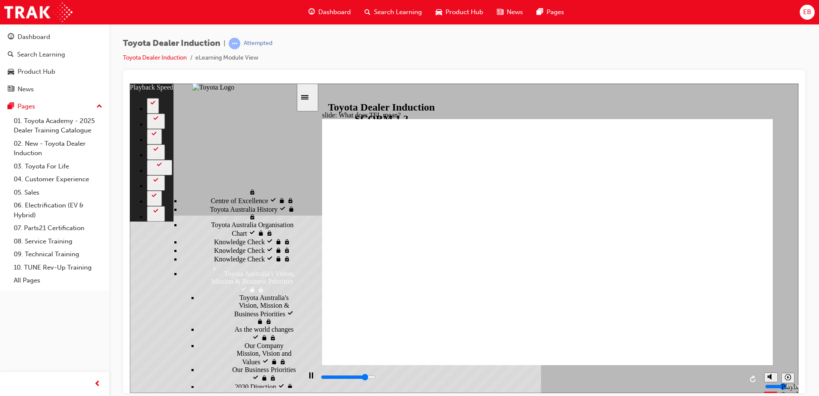
type input "9100"
type input "119"
type input "9300"
type input "120"
type input "9600"
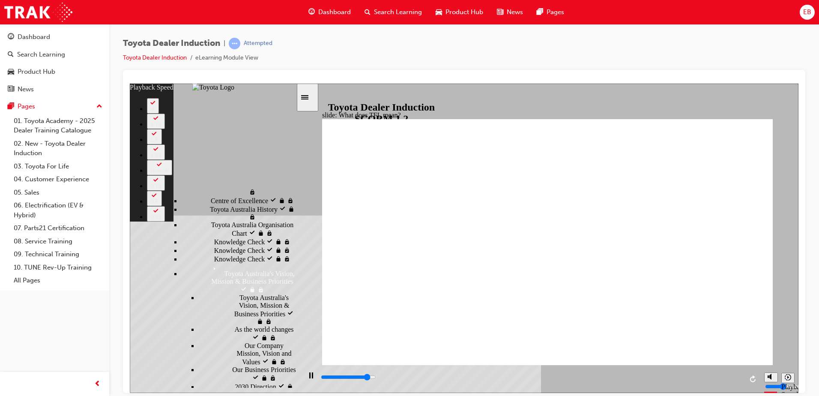
type input "120"
type input "9900"
type input "120"
type input "10100"
type input "121"
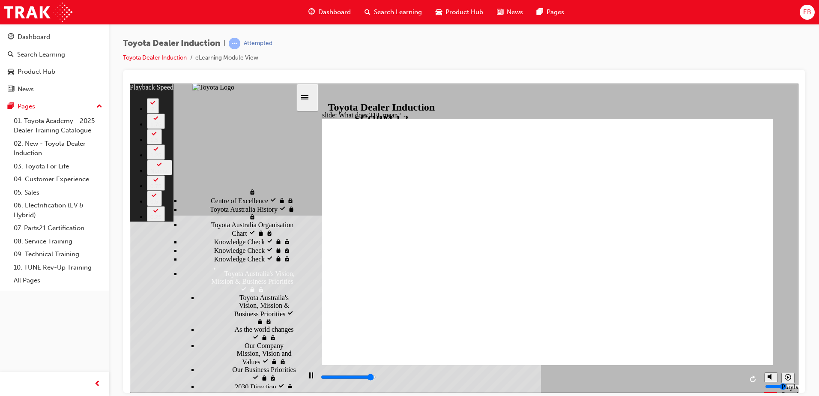
type input "10400"
type input "121"
type input "10700"
type input "121"
type input "10800"
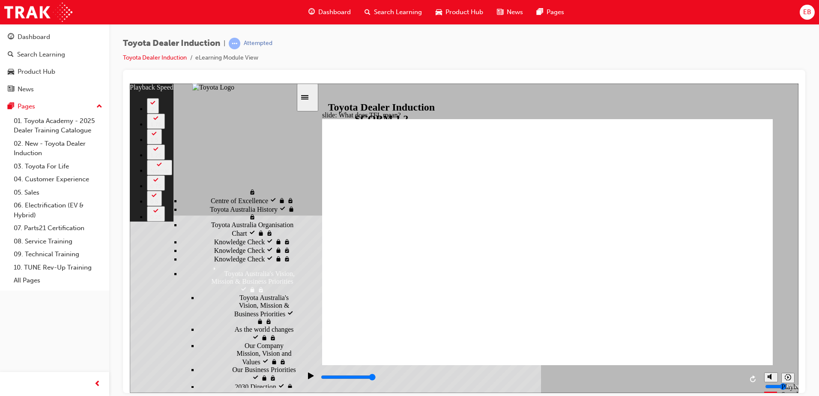
type input "139"
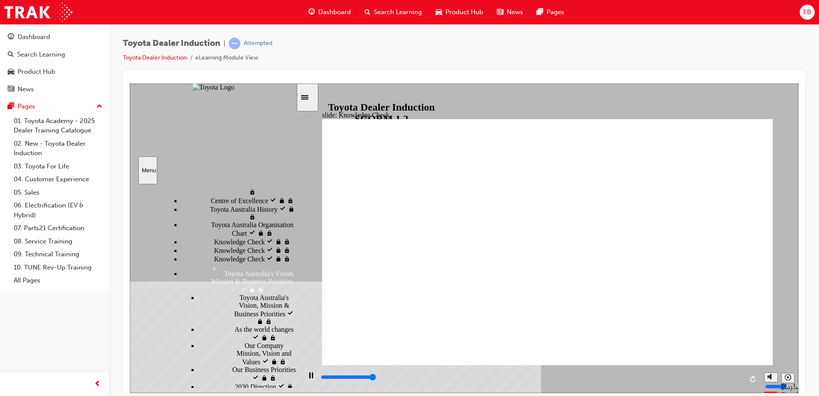
type input "5000"
radio input "true"
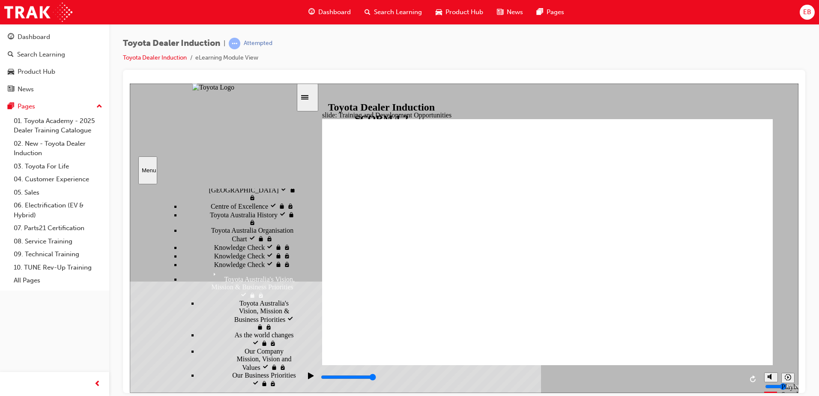
drag, startPoint x: 735, startPoint y: 173, endPoint x: 741, endPoint y: 172, distance: 6.4
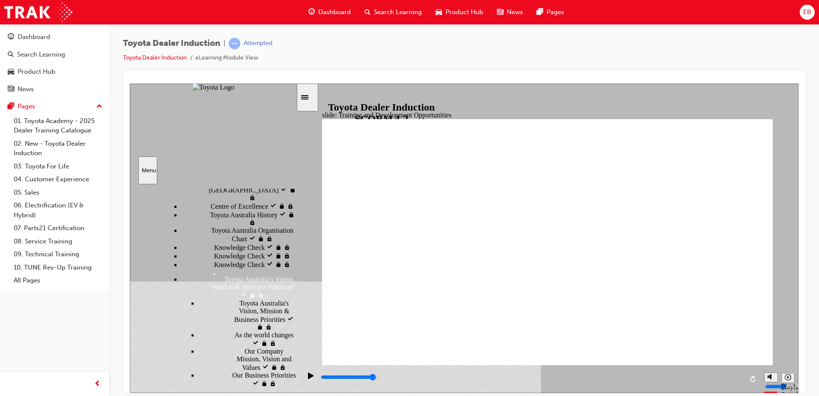
drag, startPoint x: 642, startPoint y: 237, endPoint x: 634, endPoint y: 245, distance: 10.6
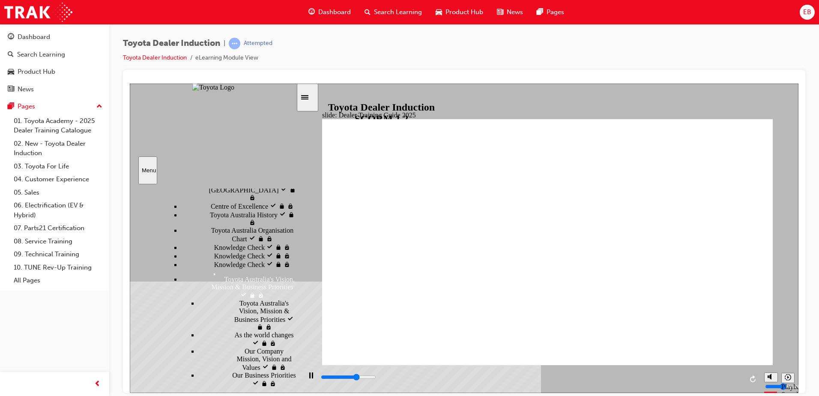
click at [729, 374] on div "playback controls" at bounding box center [531, 378] width 423 height 13
type input "5000"
radio input "true"
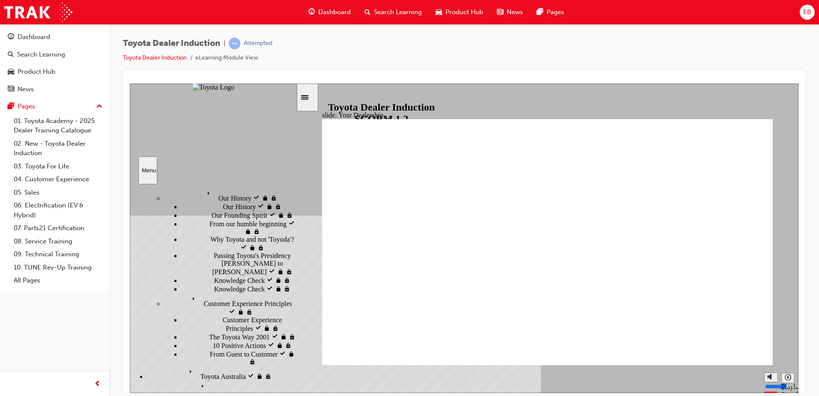
scroll to position [129, 0]
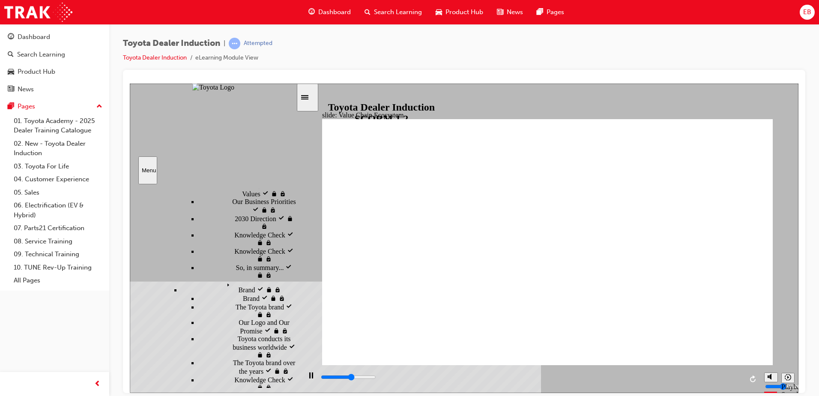
scroll to position [568, 0]
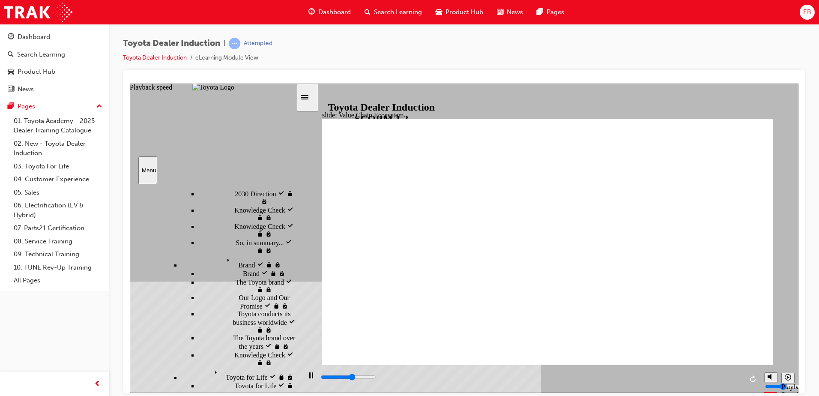
click at [786, 378] on icon "Playback speed" at bounding box center [788, 377] width 6 height 6
type input "11300"
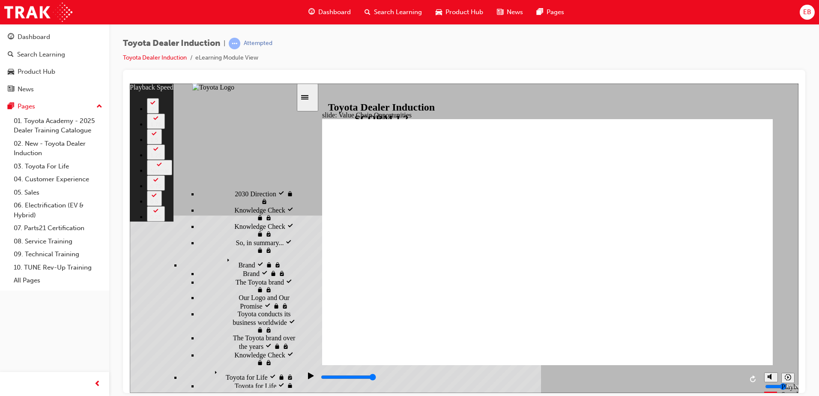
type input "64"
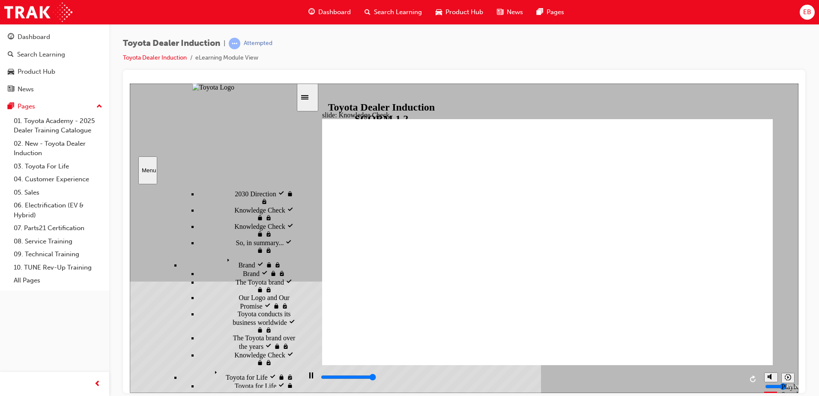
type input "5000"
radio input "true"
type input "5000"
radio input "false"
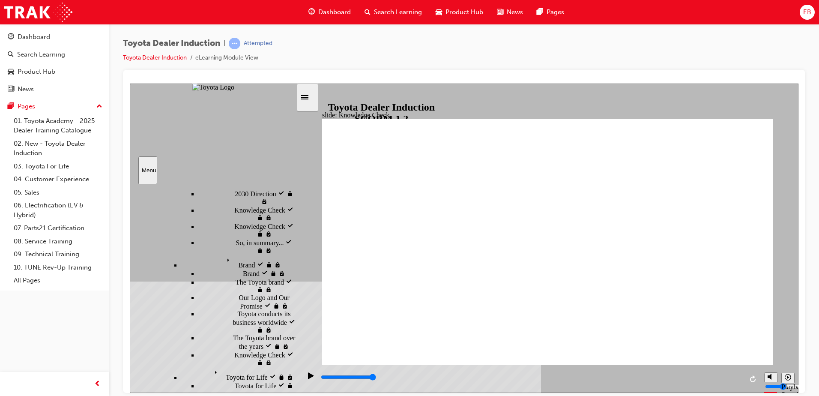
radio input "false"
radio input "true"
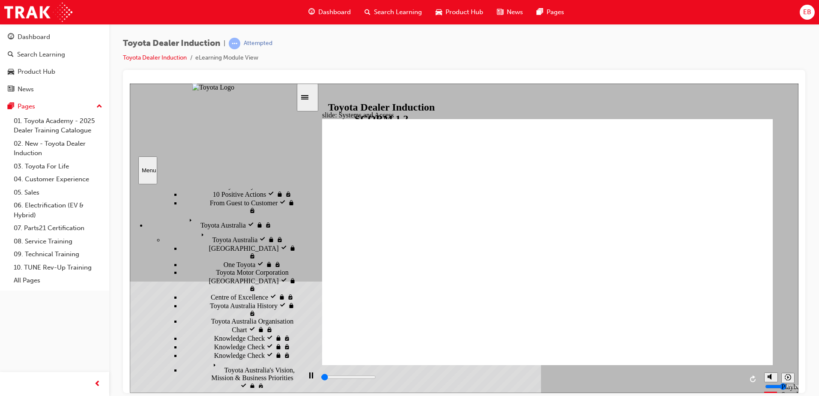
scroll to position [108, 0]
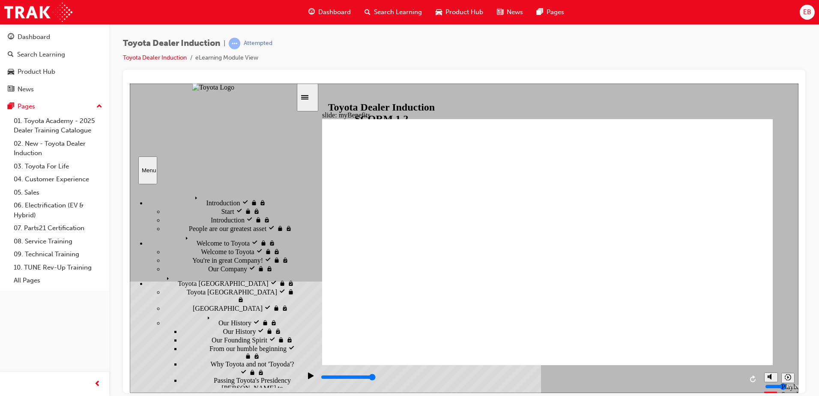
scroll to position [0, 0]
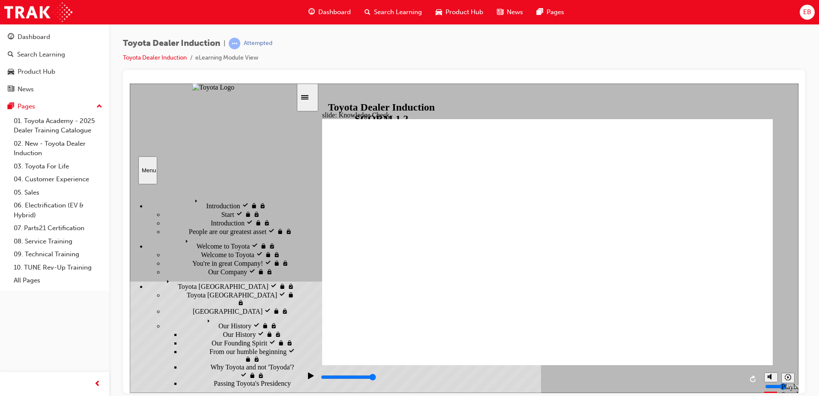
type input "4000"
type input "E"
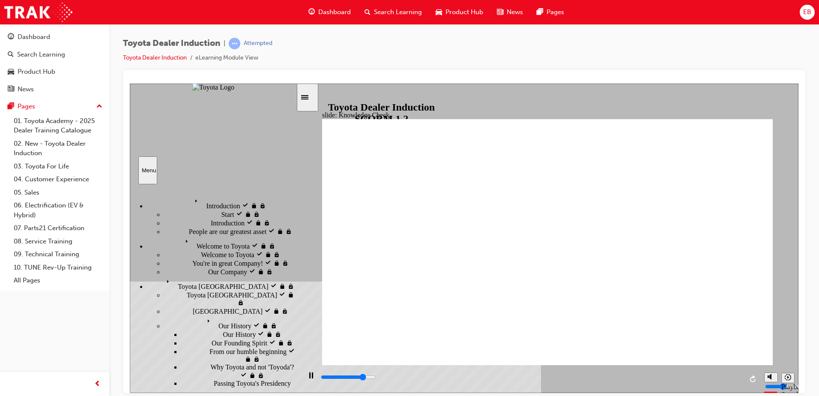
type input "E"
type input "4400"
type input "En"
type input "4700"
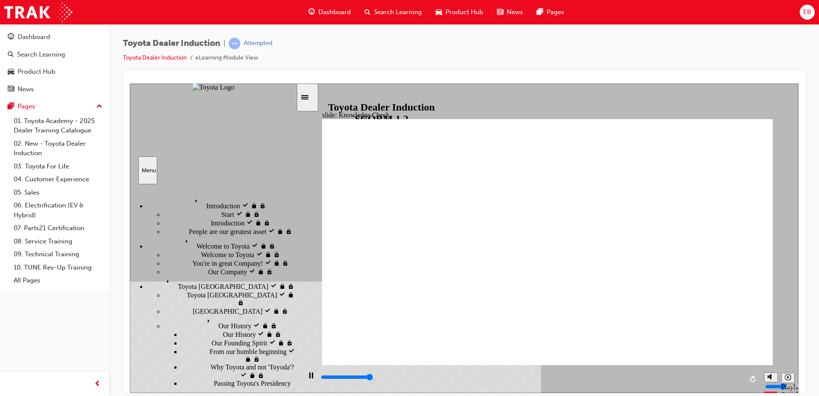
type input "Eng"
type input "4900"
type input "Enga"
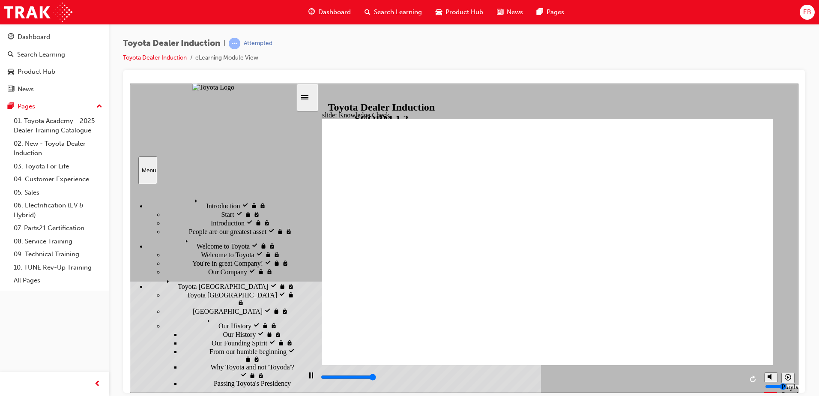
type input "5000"
type input "Engag"
type input "Engage"
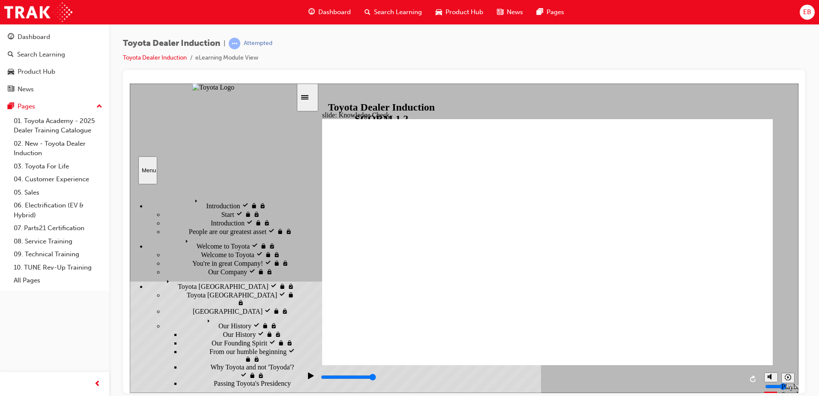
type input "Engage"
type input "Engage a"
type input "Engage ap"
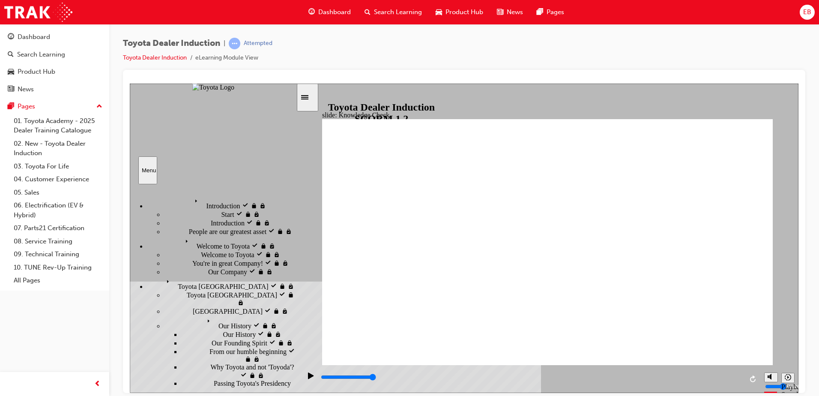
type input "Engage ap"
type input "Engage app"
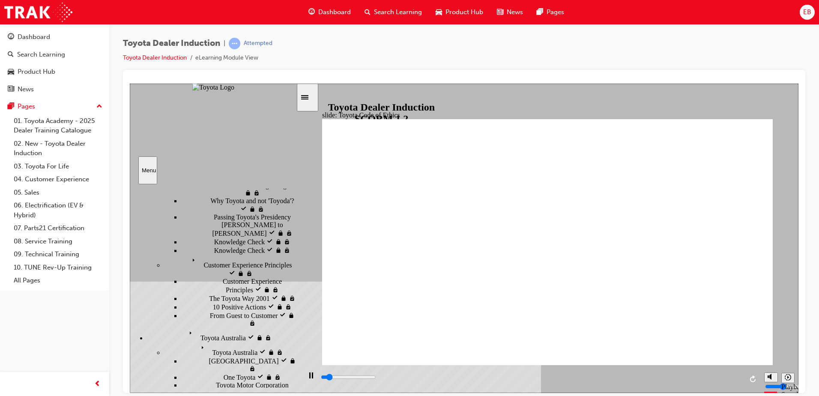
scroll to position [165, 0]
drag, startPoint x: 456, startPoint y: 255, endPoint x: 391, endPoint y: 303, distance: 80.6
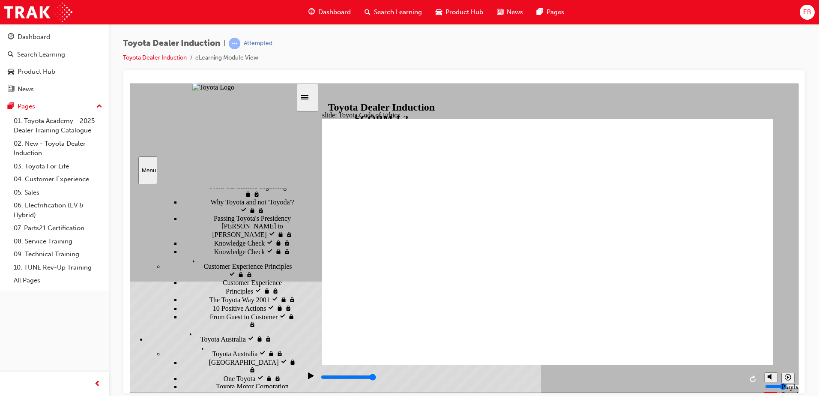
type input "26000"
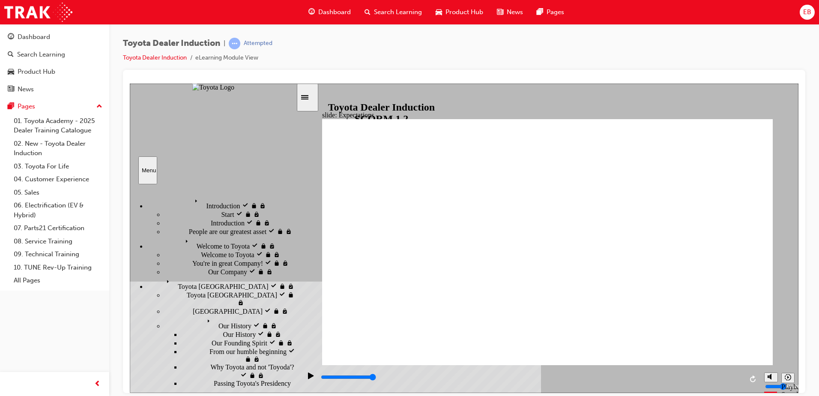
scroll to position [165, 0]
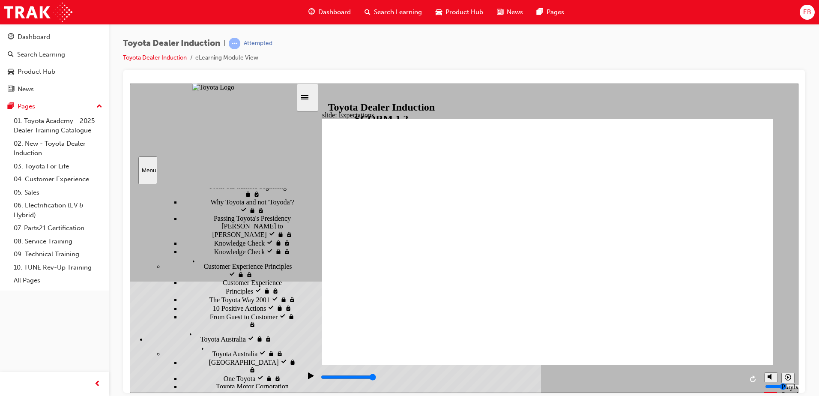
drag, startPoint x: 760, startPoint y: 342, endPoint x: 750, endPoint y: 339, distance: 10.3
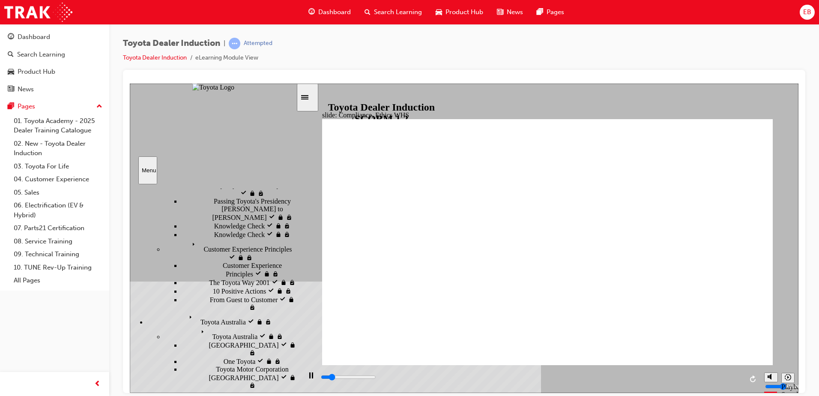
scroll to position [208, 0]
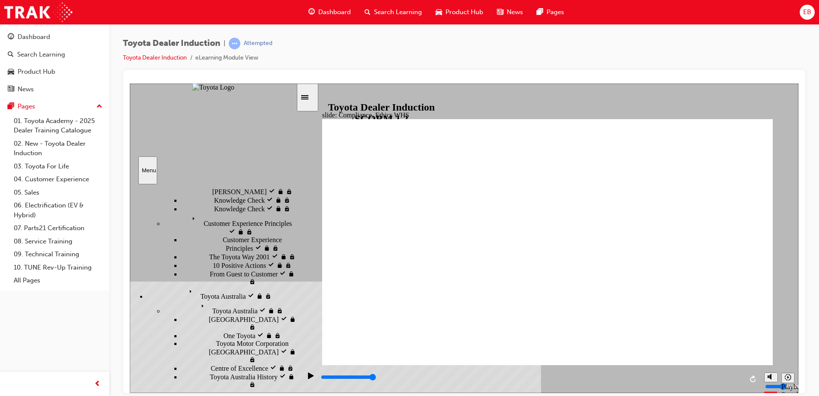
type input "3700"
checkbox input "true"
type input "4400"
checkbox input "true"
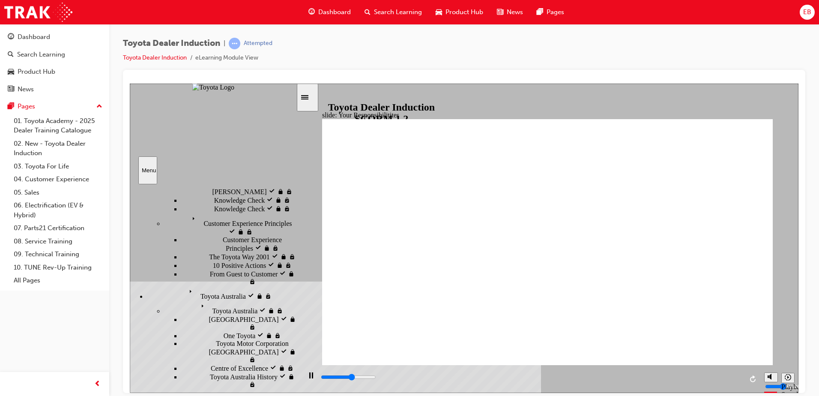
drag, startPoint x: 363, startPoint y: 189, endPoint x: 367, endPoint y: 204, distance: 14.6
type input "4800"
checkbox input "true"
type input "5500"
checkbox input "true"
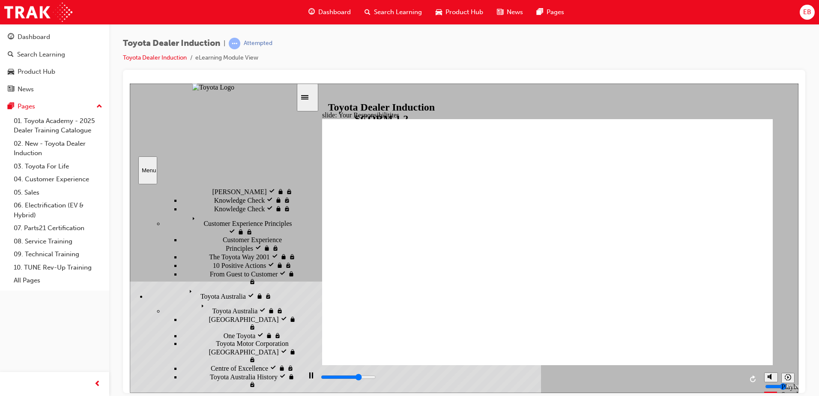
type input "6100"
checkbox input "true"
drag, startPoint x: 364, startPoint y: 273, endPoint x: 366, endPoint y: 282, distance: 9.9
type input "6700"
checkbox input "true"
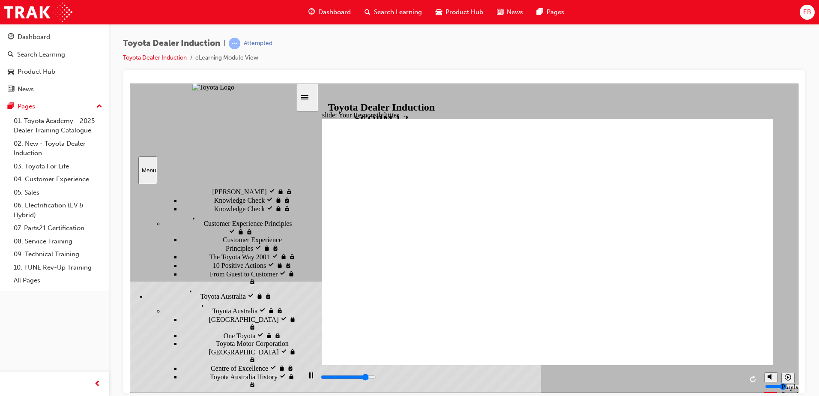
type input "7200"
checkbox input "true"
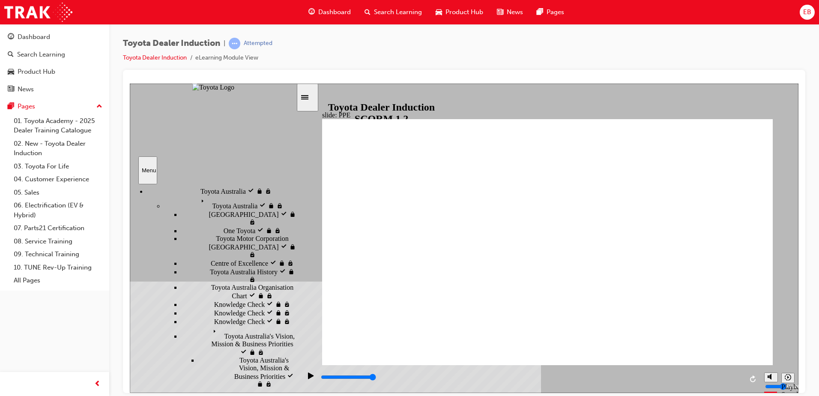
drag, startPoint x: 490, startPoint y: 313, endPoint x: 649, endPoint y: 317, distance: 159.5
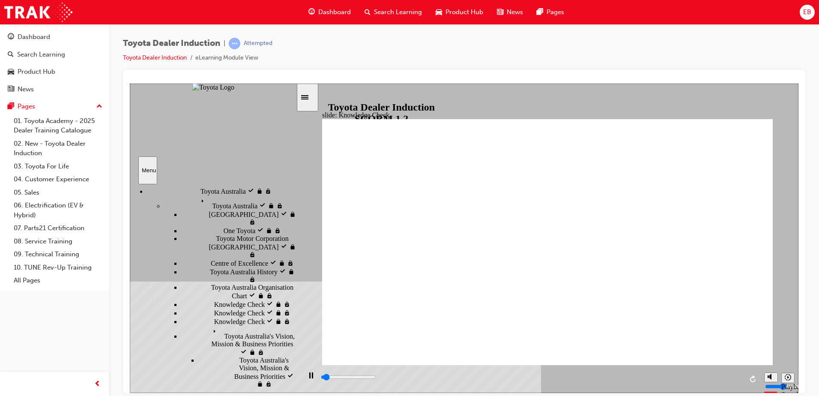
scroll to position [294, 0]
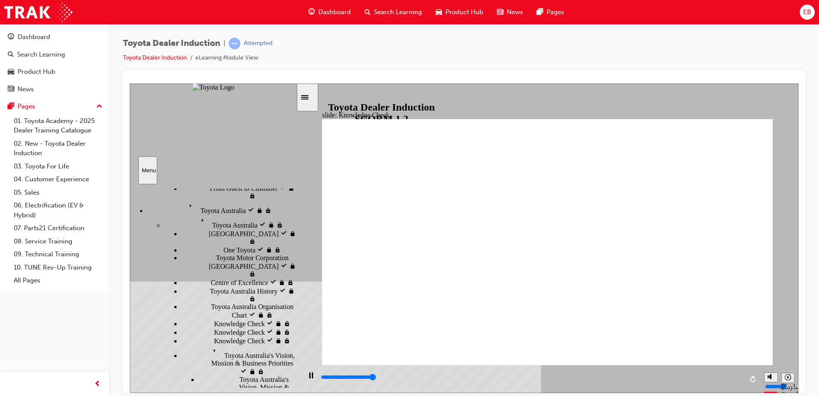
type input "5000"
checkbox input "true"
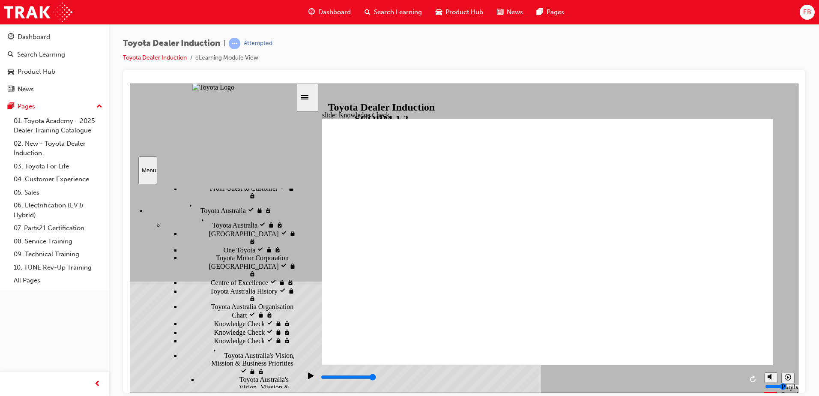
checkbox input "true"
type input "5000"
radio input "true"
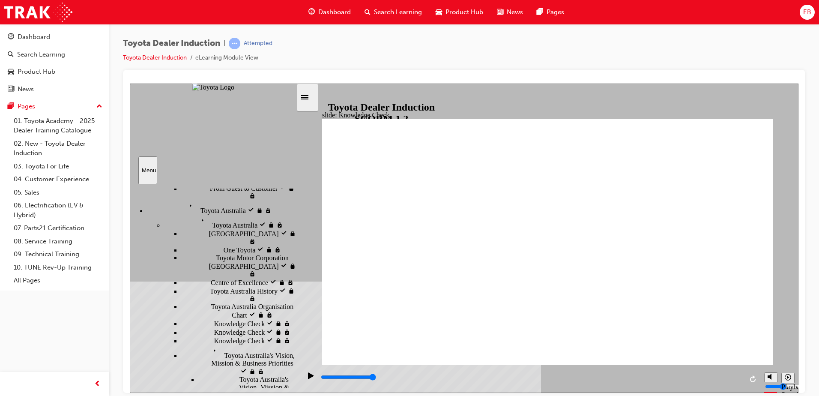
type input "5000"
checkbox input "true"
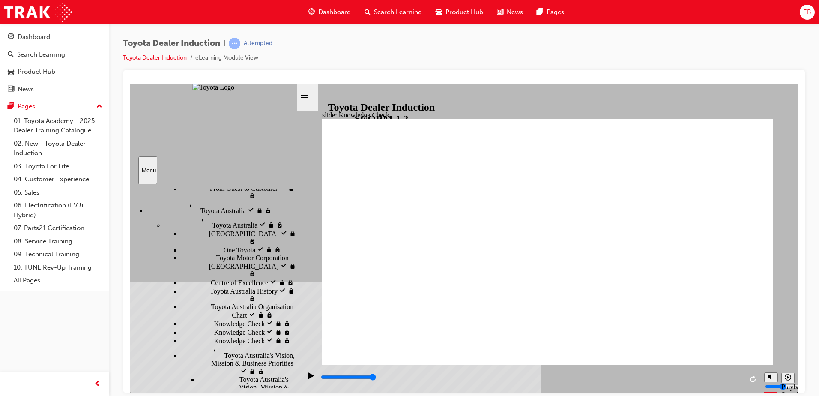
type input "5000"
checkbox input "true"
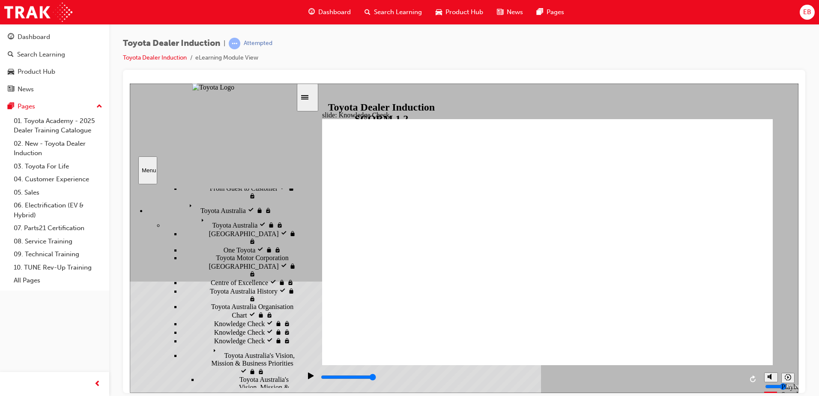
checkbox input "true"
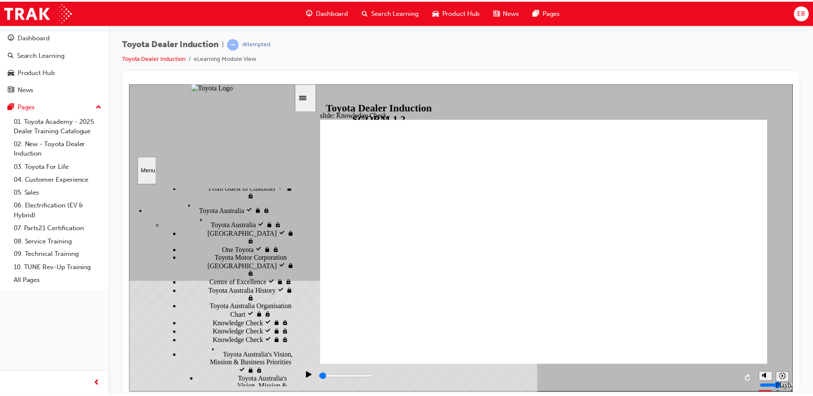
scroll to position [0, 0]
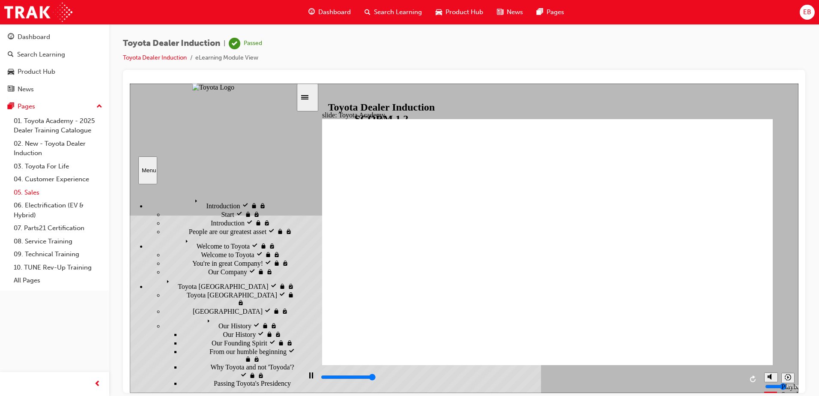
type input "9900"
click at [333, 11] on span "Dashboard" at bounding box center [334, 12] width 33 height 10
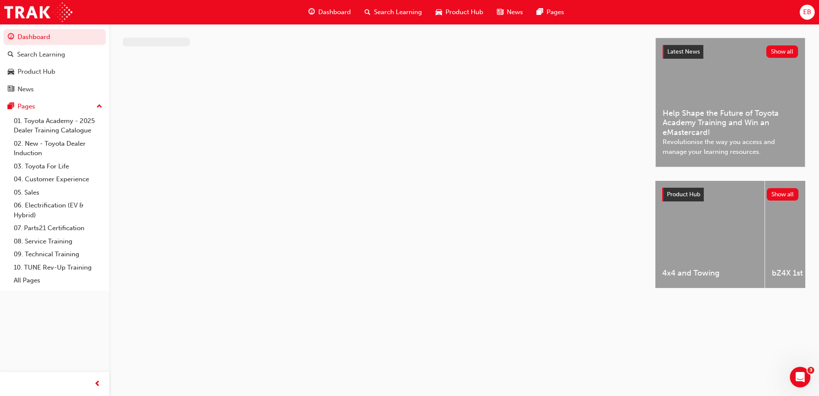
click at [804, 13] on span "EB" at bounding box center [808, 12] width 8 height 10
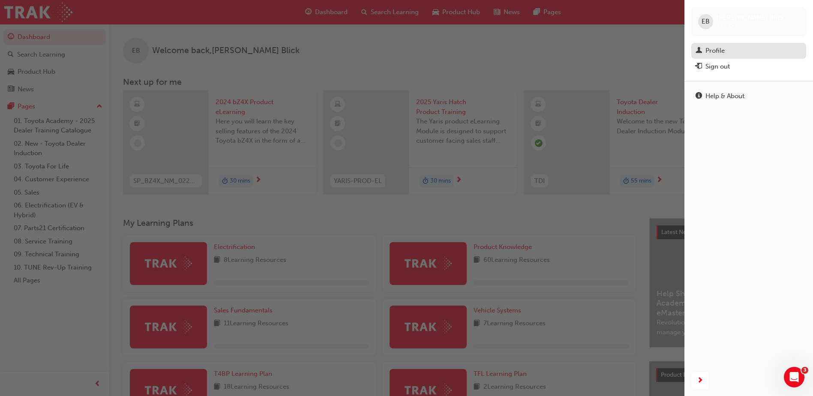
click at [715, 48] on div "Profile" at bounding box center [714, 51] width 19 height 10
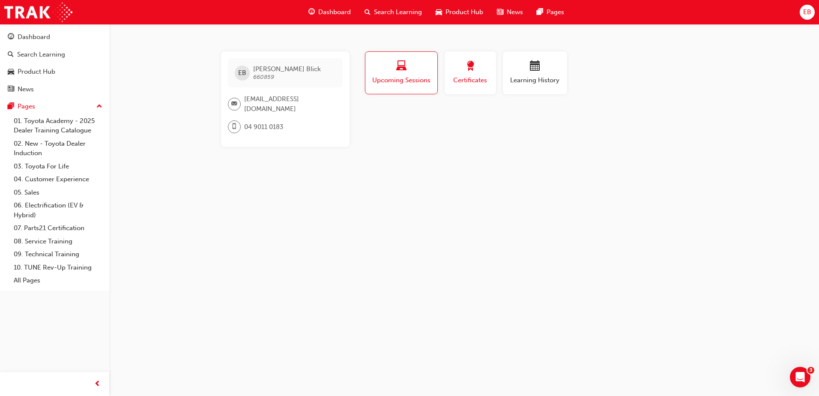
click at [449, 73] on button "Certificates" at bounding box center [470, 72] width 51 height 43
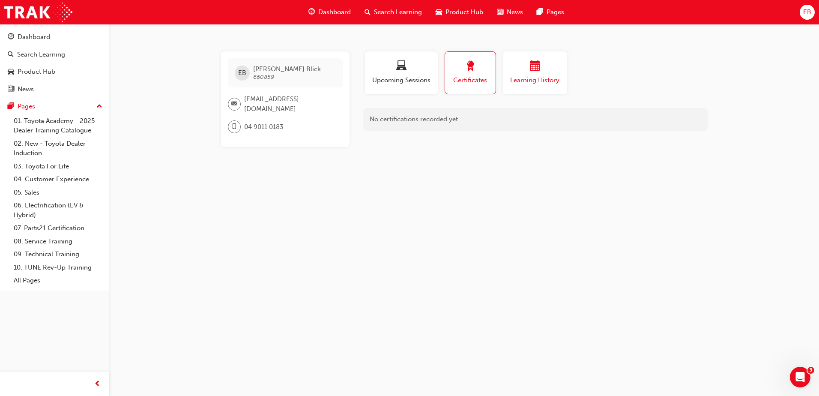
click at [537, 71] on span "calendar-icon" at bounding box center [535, 67] width 10 height 12
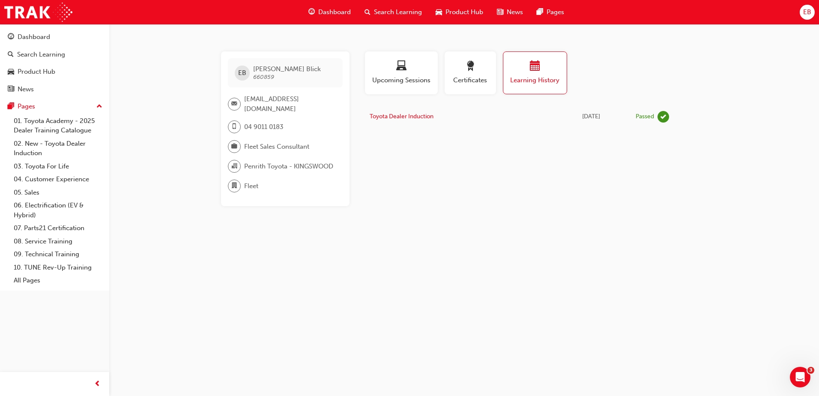
click at [383, 11] on span "Search Learning" at bounding box center [398, 12] width 48 height 10
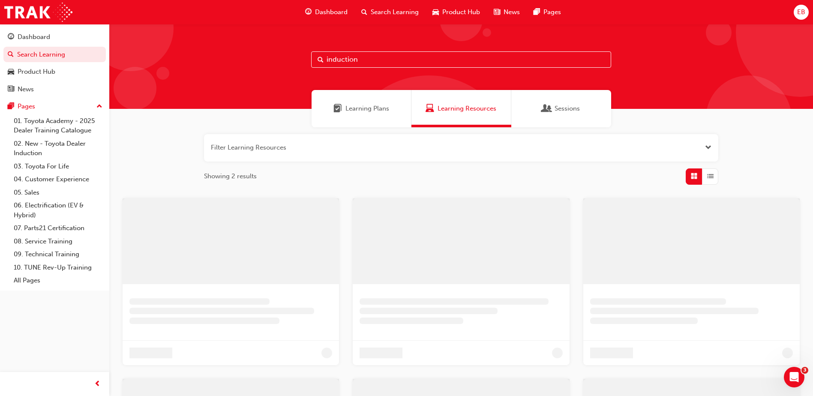
click at [371, 61] on input "induction" at bounding box center [461, 59] width 300 height 16
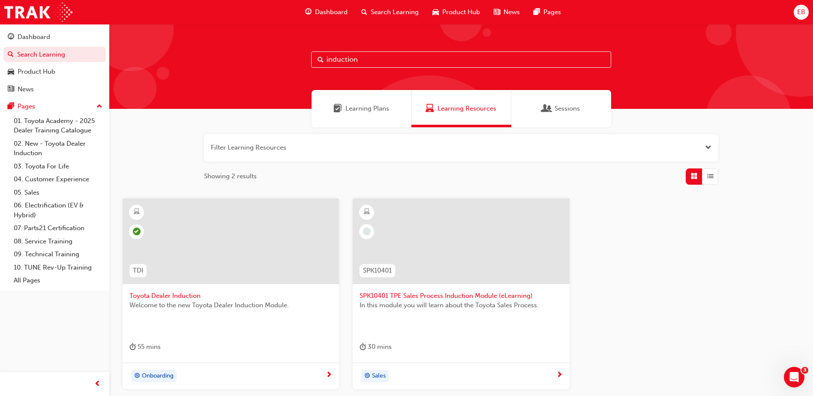
drag, startPoint x: 372, startPoint y: 61, endPoint x: 209, endPoint y: 49, distance: 163.3
click at [209, 49] on div "induction" at bounding box center [461, 66] width 704 height 85
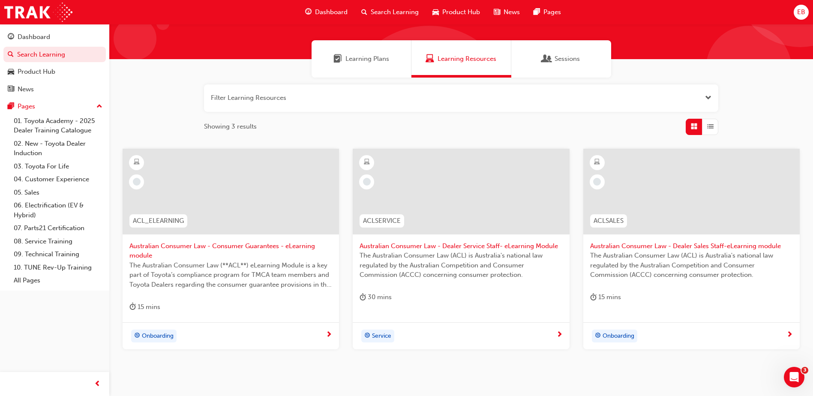
scroll to position [0, 0]
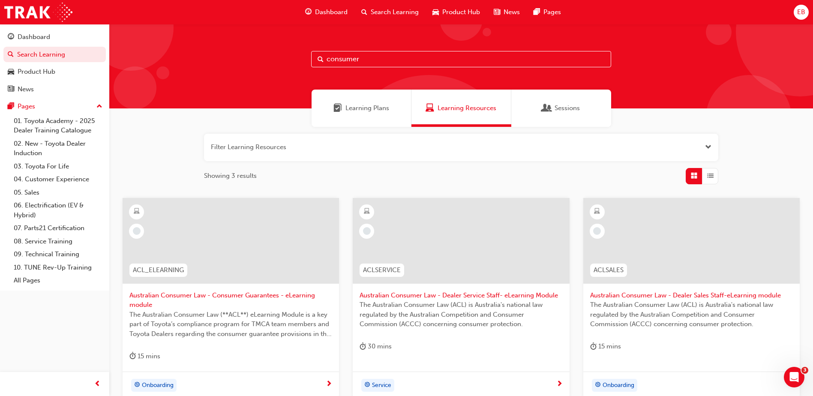
type input "consumer"
